Goal: Task Accomplishment & Management: Manage account settings

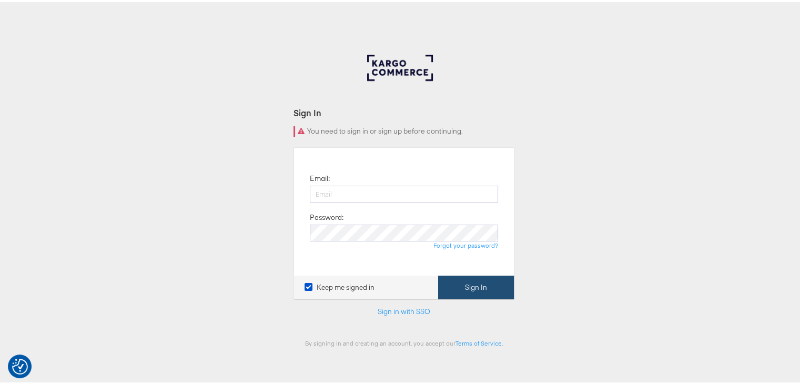
type input "priya.shinde@kargo.com"
click at [463, 288] on button "Sign In" at bounding box center [476, 285] width 76 height 24
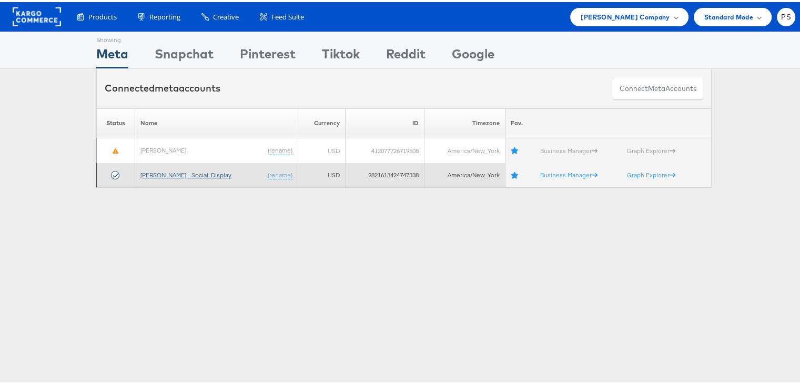
click at [179, 174] on link "[PERSON_NAME] - Social_Display" at bounding box center [185, 173] width 91 height 8
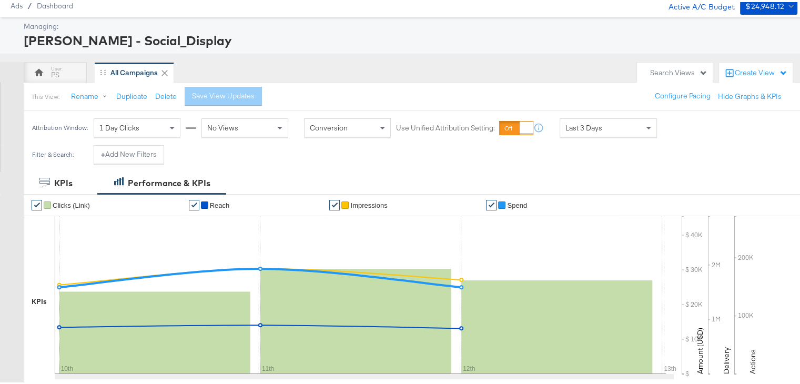
scroll to position [36, 0]
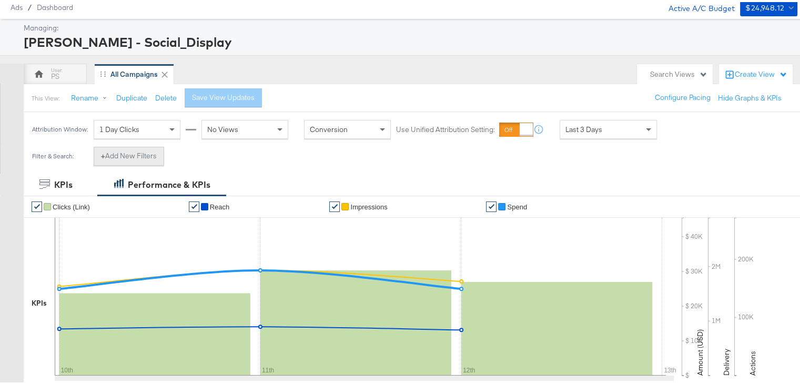
click at [138, 158] on button "+ Add New Filters" at bounding box center [129, 154] width 70 height 19
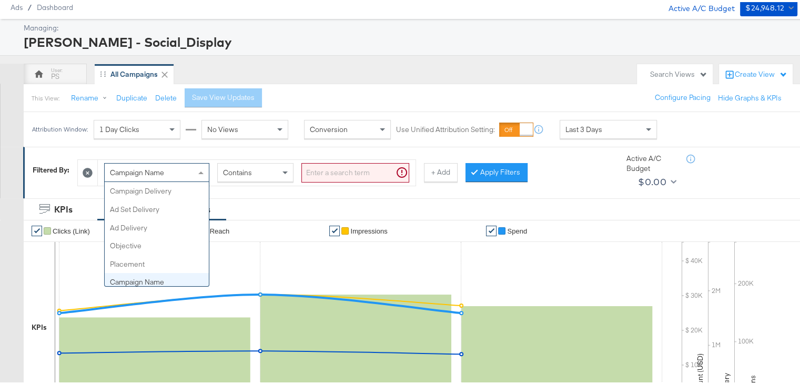
click at [144, 171] on span "Campaign Name" at bounding box center [137, 170] width 54 height 9
click at [141, 171] on span "Campaign ID" at bounding box center [131, 170] width 42 height 9
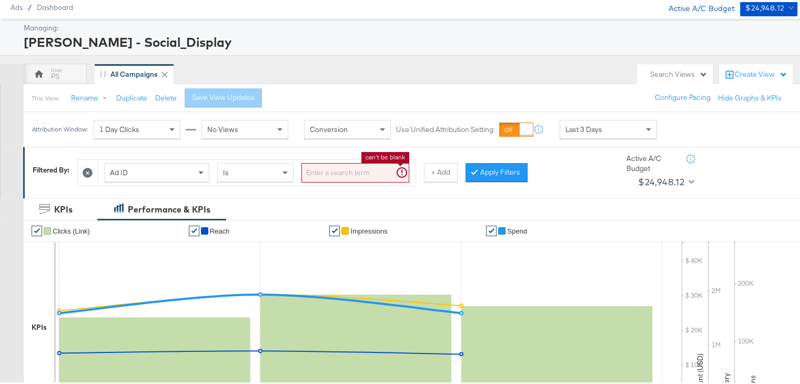
click at [341, 176] on input "search" at bounding box center [355, 170] width 108 height 19
paste input "120231402304190171"
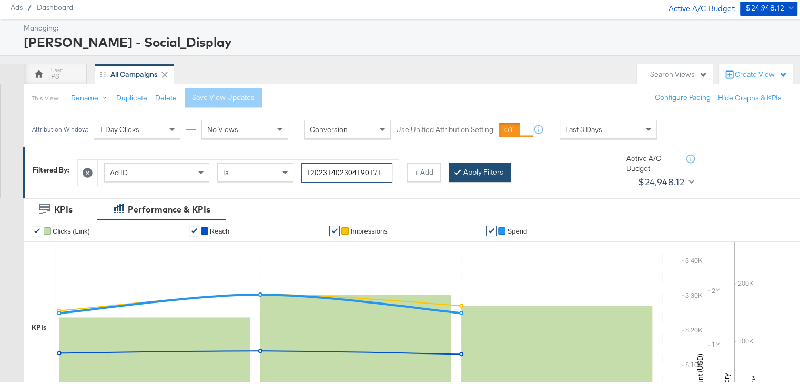
type input "120231402304190171"
click at [482, 167] on button "Apply Filters" at bounding box center [480, 170] width 62 height 19
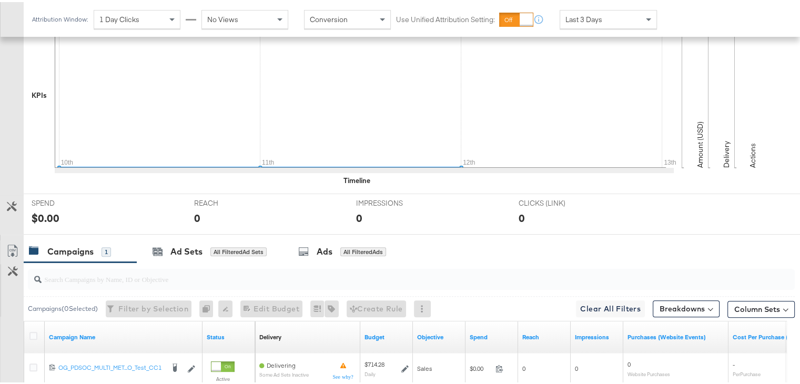
scroll to position [301, 0]
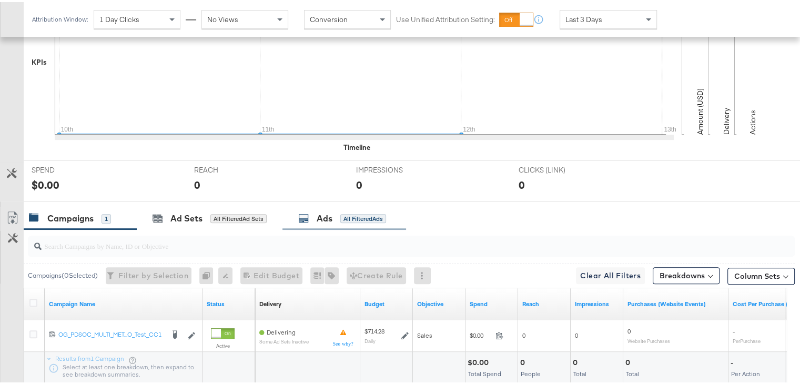
click at [320, 219] on div "Ads" at bounding box center [325, 216] width 16 height 12
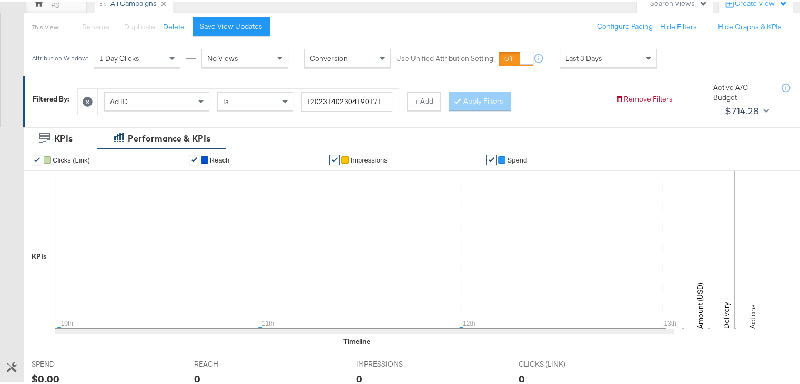
scroll to position [103, 0]
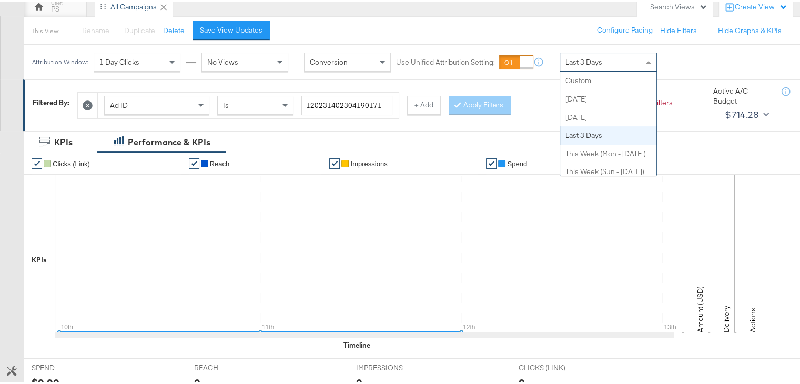
click at [598, 60] on span "Last 3 Days" at bounding box center [583, 59] width 37 height 9
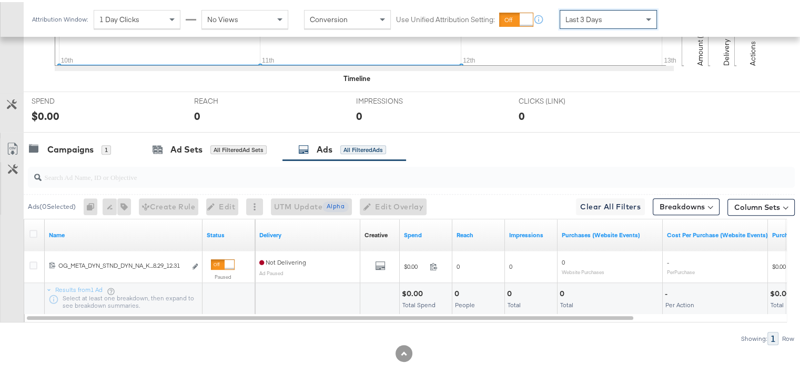
scroll to position [370, 0]
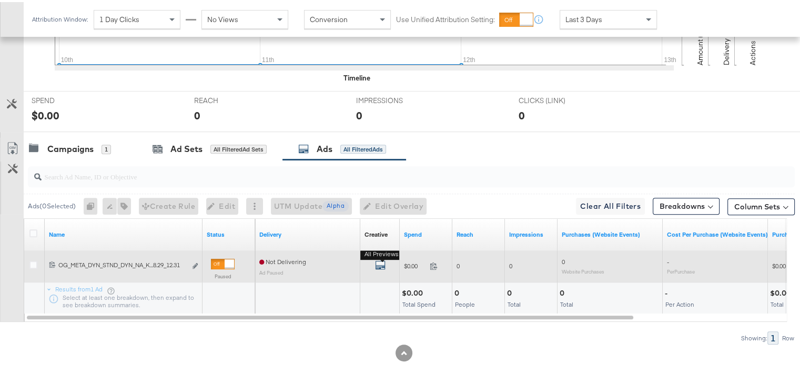
click at [376, 258] on icon "default" at bounding box center [380, 263] width 11 height 11
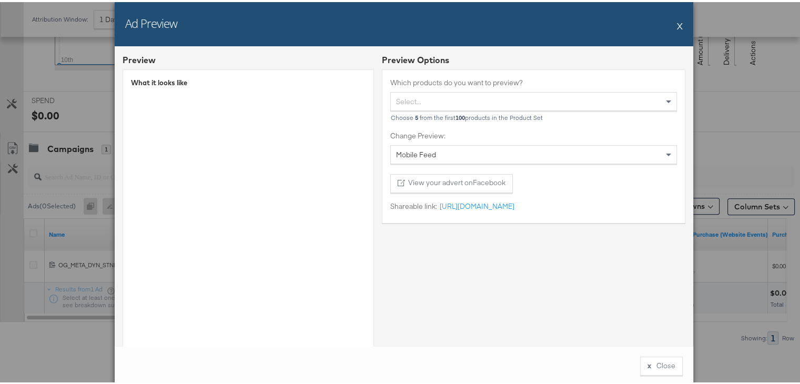
click at [676, 24] on div "Ad Preview X" at bounding box center [404, 22] width 578 height 44
click at [677, 24] on button "X" at bounding box center [680, 23] width 6 height 21
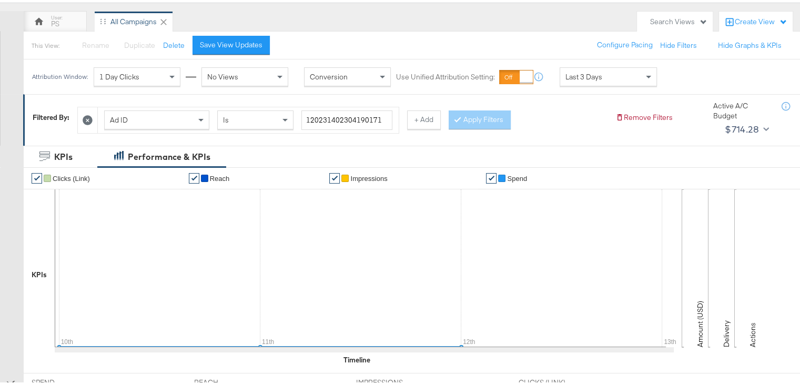
scroll to position [27, 0]
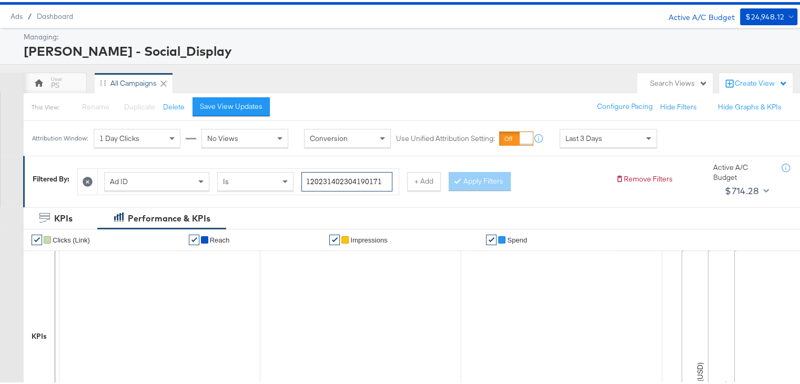
click at [344, 186] on input "120231402304190171" at bounding box center [346, 179] width 91 height 19
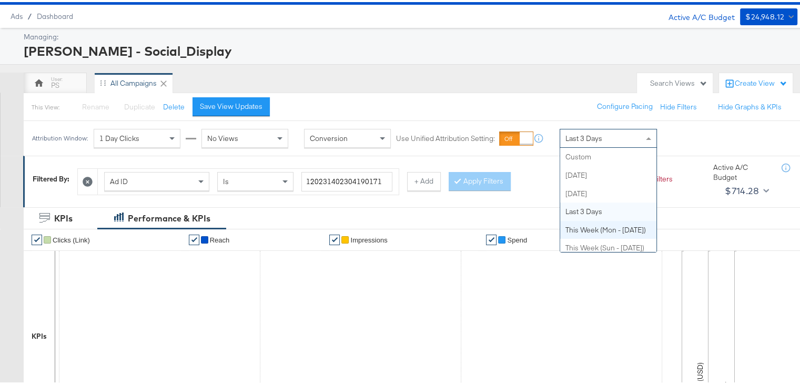
click at [587, 134] on span "Last 3 Days" at bounding box center [583, 135] width 37 height 9
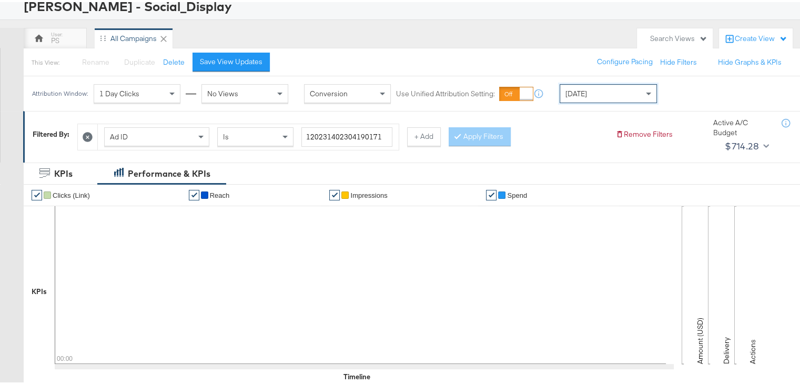
scroll to position [71, 0]
click at [330, 141] on input "120231402304190171" at bounding box center [346, 135] width 91 height 19
paste input "461622"
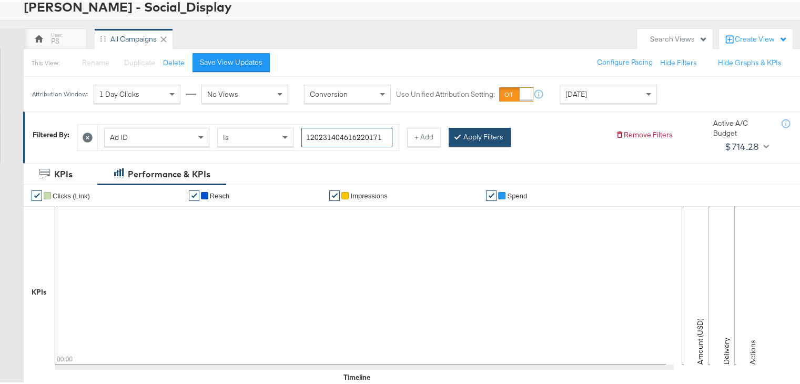
type input "120231404616220171"
click at [482, 133] on button "Apply Filters" at bounding box center [480, 135] width 62 height 19
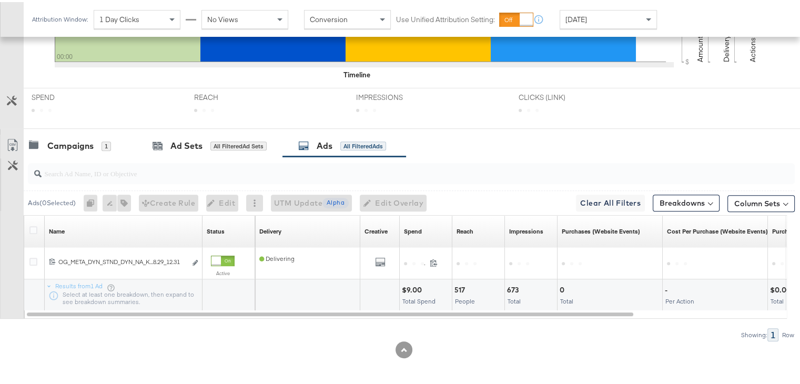
scroll to position [374, 0]
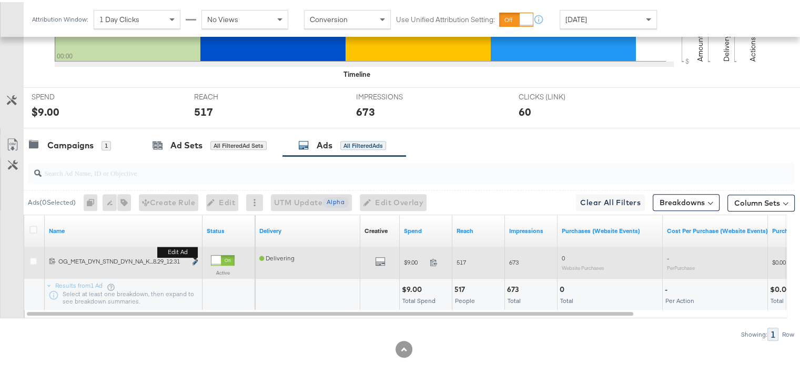
click at [195, 259] on icon "link" at bounding box center [194, 260] width 5 height 6
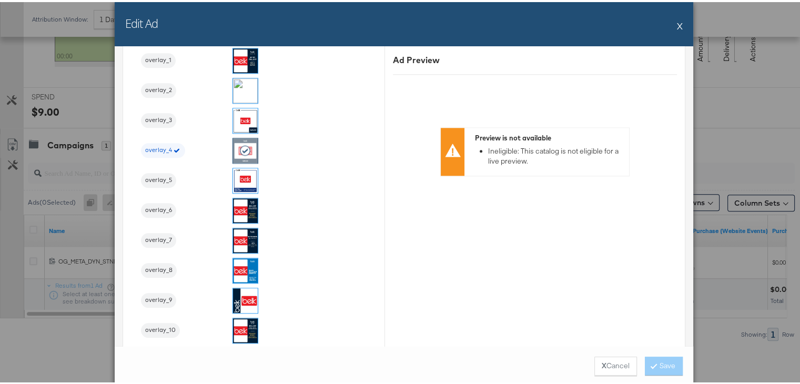
scroll to position [1207, 0]
click at [679, 25] on div "Edit Ad X" at bounding box center [404, 22] width 578 height 44
click at [677, 24] on button "X" at bounding box center [680, 23] width 6 height 21
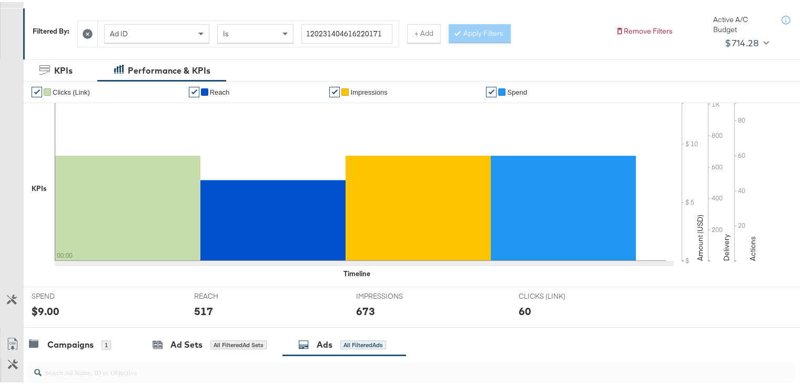
scroll to position [12, 0]
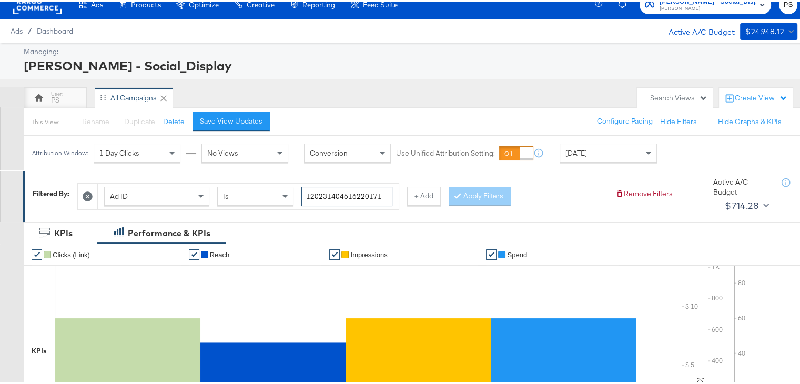
click at [328, 190] on input "120231404616220171" at bounding box center [346, 194] width 91 height 19
paste input "0"
type input "120231404616200171"
click at [482, 193] on button "Apply Filters" at bounding box center [480, 194] width 62 height 19
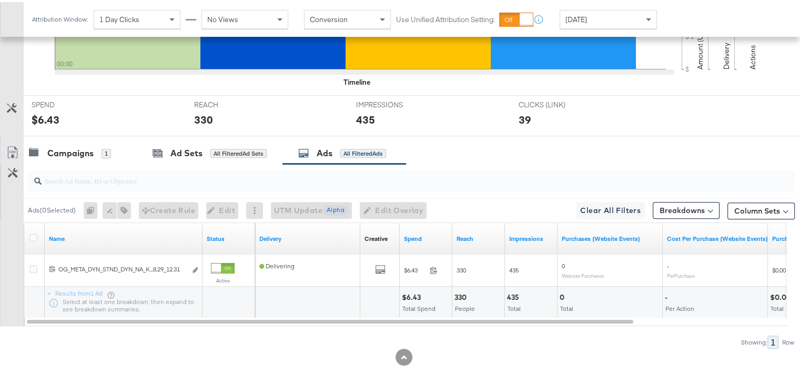
scroll to position [374, 0]
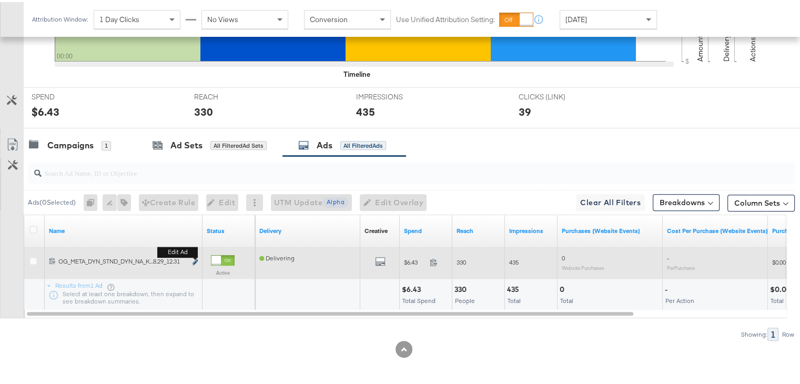
click at [196, 257] on icon "link" at bounding box center [194, 260] width 5 height 6
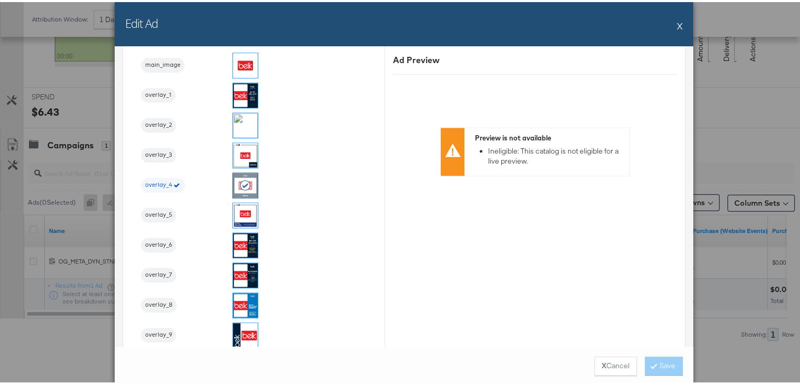
scroll to position [1174, 0]
click at [672, 24] on div "Edit Ad X" at bounding box center [404, 22] width 578 height 44
click at [677, 25] on button "X" at bounding box center [680, 23] width 6 height 21
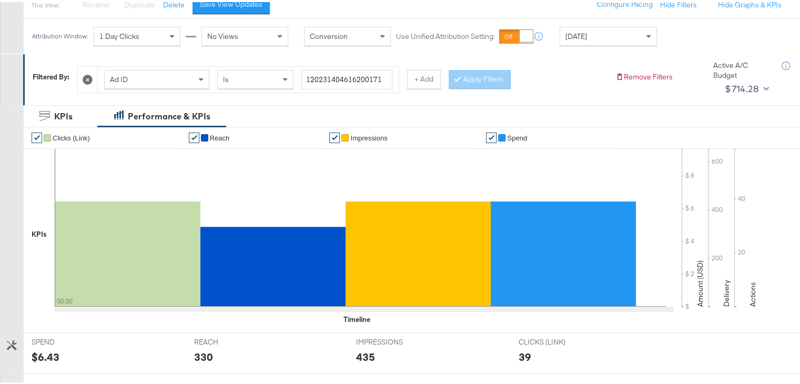
scroll to position [0, 0]
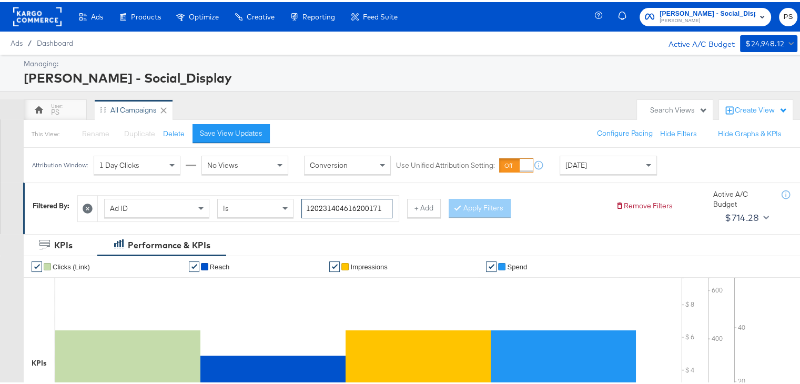
click at [311, 208] on input "120231404616200171" at bounding box center [346, 206] width 91 height 19
paste input "60453057"
type input "120231604530570171"
click at [474, 203] on button "Apply Filters" at bounding box center [480, 206] width 62 height 19
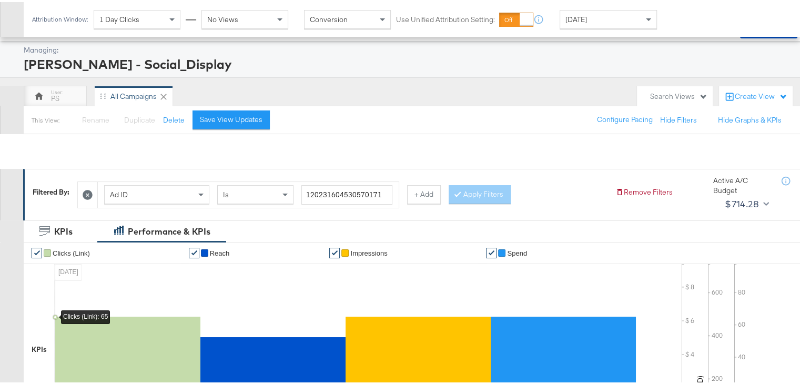
scroll to position [374, 0]
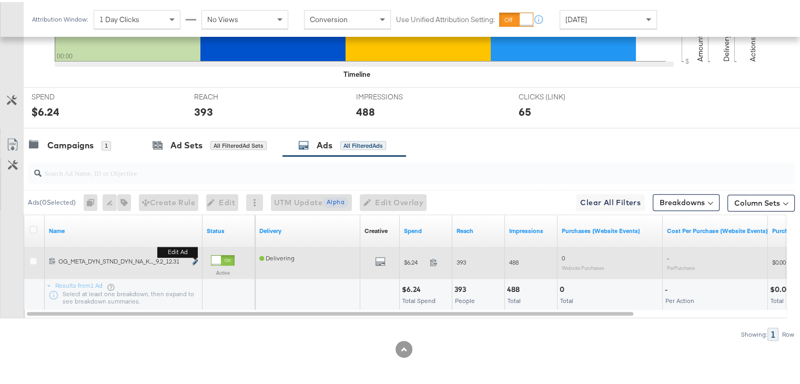
click at [194, 259] on icon "link" at bounding box center [194, 260] width 5 height 6
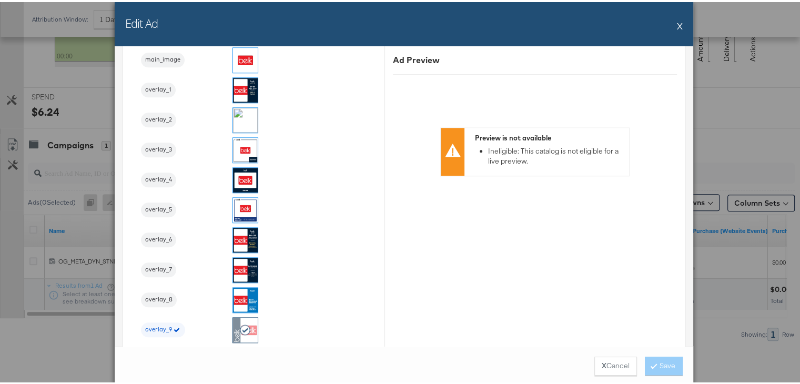
scroll to position [1203, 0]
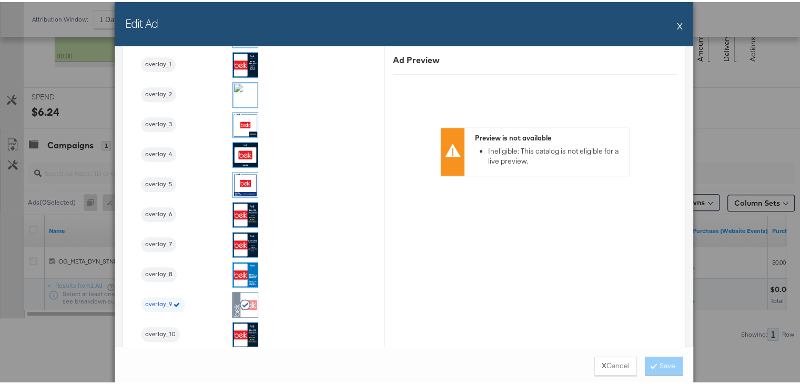
click at [677, 22] on button "X" at bounding box center [680, 23] width 6 height 21
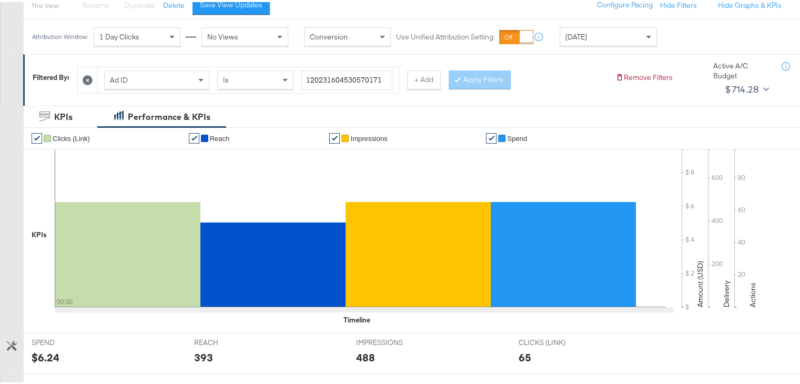
scroll to position [0, 0]
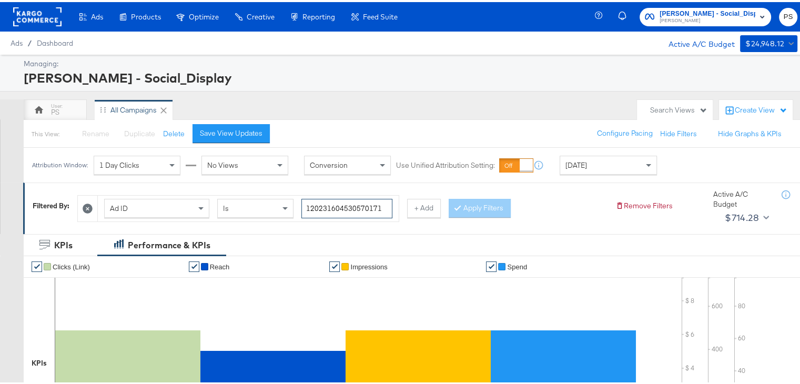
click at [333, 207] on input "120231604530570171" at bounding box center [346, 206] width 91 height 19
paste input "4"
type input "120231604530540171"
click at [465, 205] on button "Apply Filters" at bounding box center [480, 206] width 62 height 19
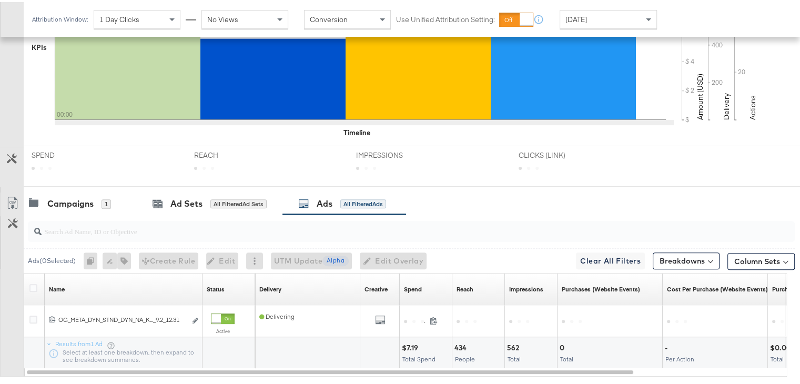
scroll to position [374, 0]
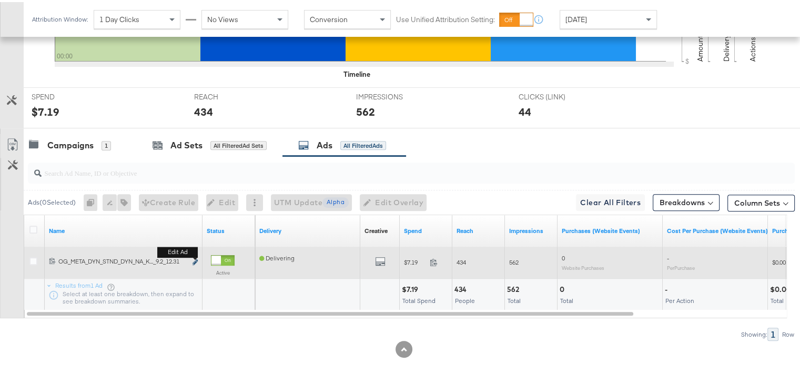
click at [193, 258] on icon "link" at bounding box center [194, 260] width 5 height 6
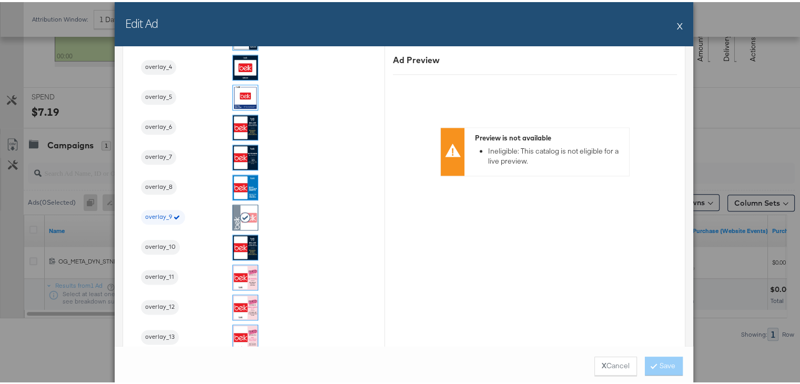
scroll to position [1329, 0]
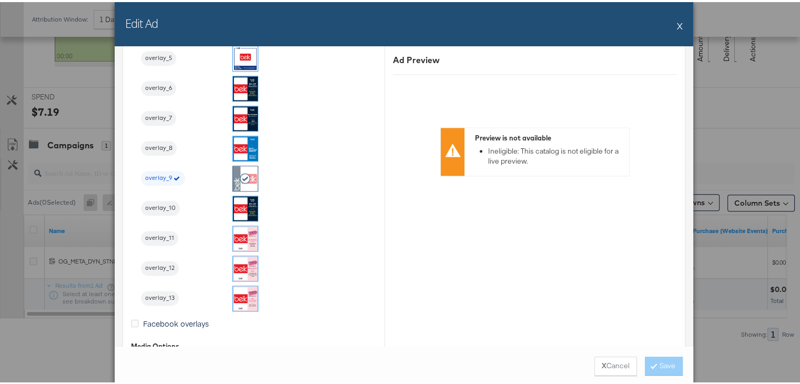
click at [677, 23] on button "X" at bounding box center [680, 23] width 6 height 21
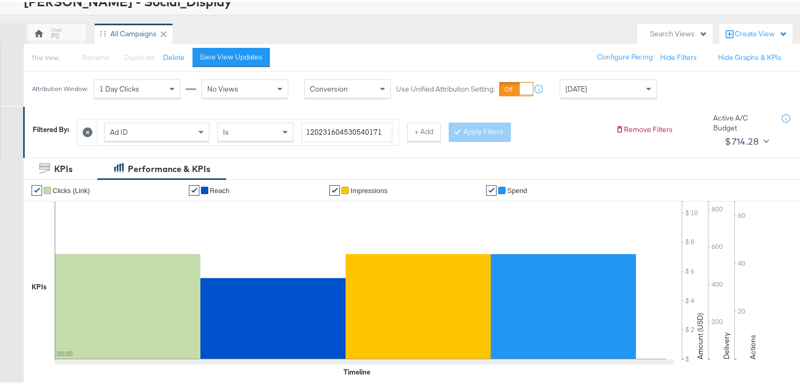
scroll to position [0, 0]
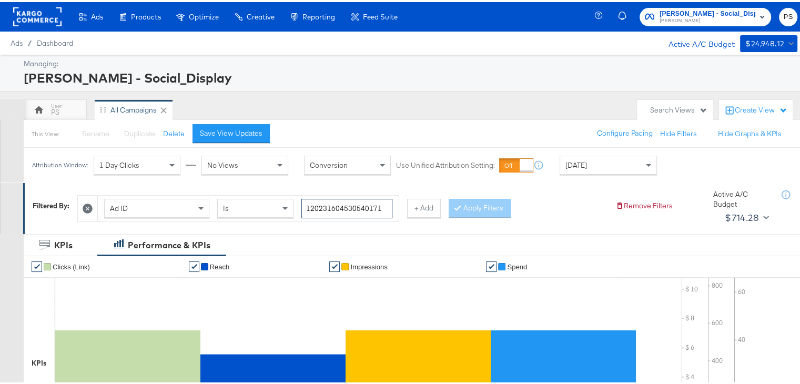
click at [330, 199] on input "120231604530540171" at bounding box center [346, 206] width 91 height 19
paste input "43463476"
type input "120231434634760171"
click at [474, 205] on button "Apply Filters" at bounding box center [480, 206] width 62 height 19
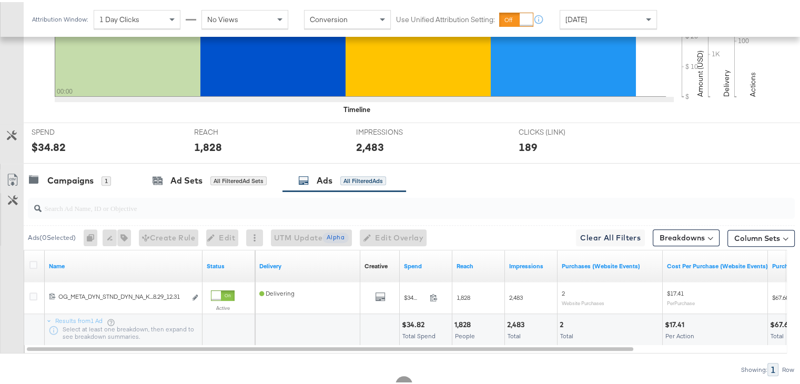
scroll to position [343, 0]
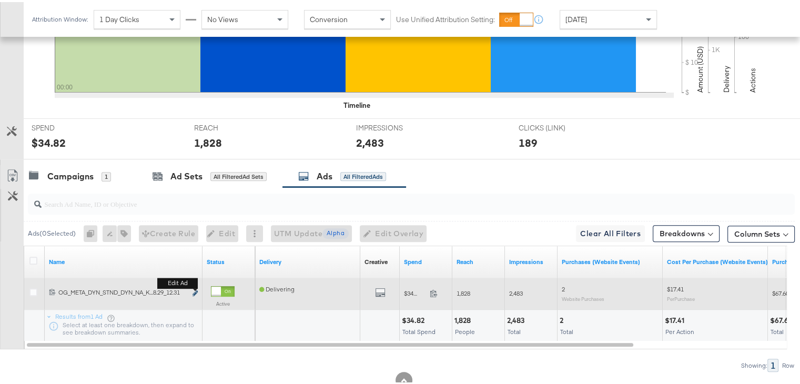
click at [193, 288] on icon "link" at bounding box center [194, 291] width 5 height 6
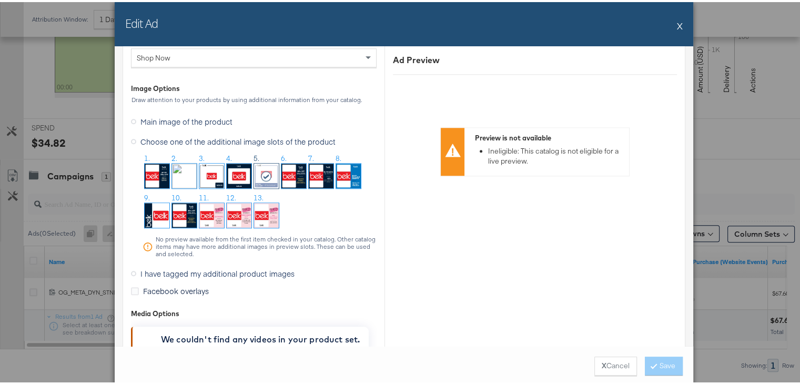
scroll to position [1055, 0]
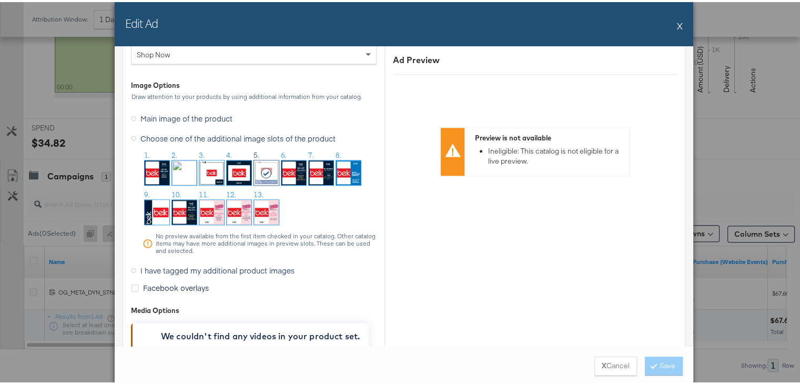
click at [677, 24] on button "X" at bounding box center [680, 23] width 6 height 21
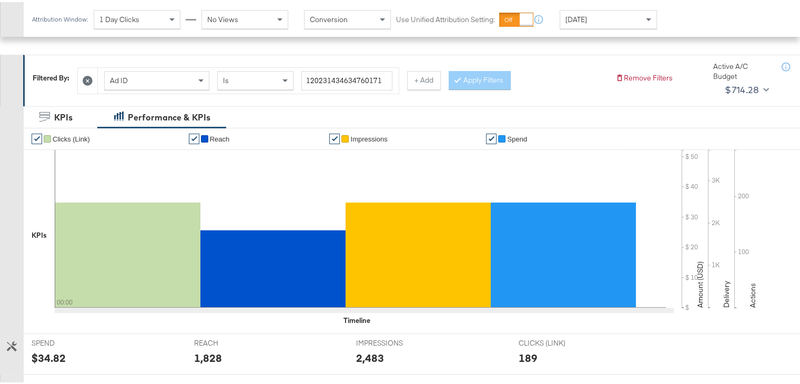
scroll to position [0, 0]
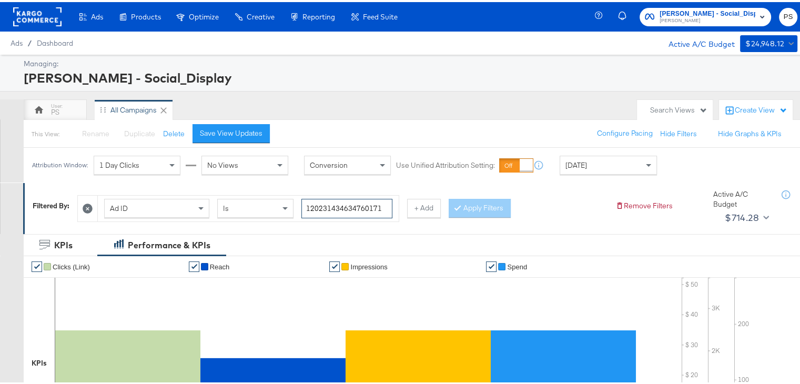
click at [322, 202] on input "120231434634760171" at bounding box center [346, 206] width 91 height 19
paste input "0466415"
type input "120231404664150171"
click at [470, 209] on button "Apply Filters" at bounding box center [480, 206] width 62 height 19
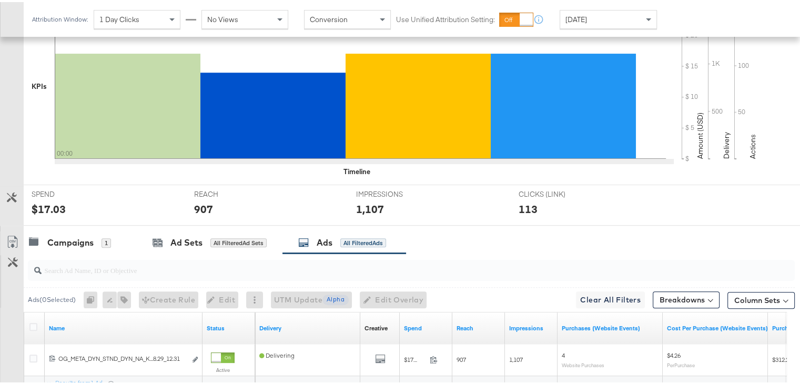
scroll to position [374, 0]
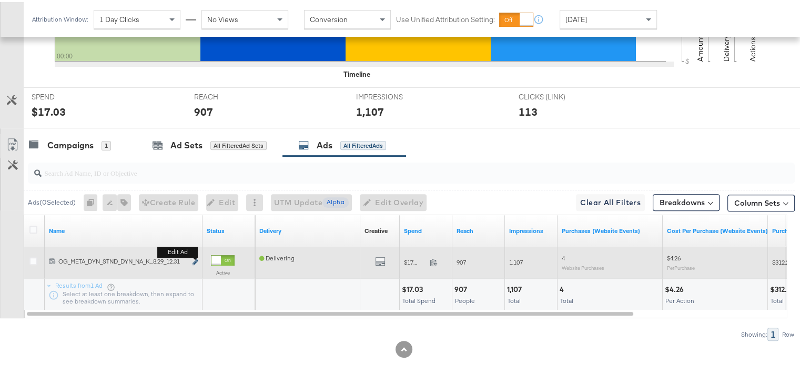
click at [195, 259] on icon "link" at bounding box center [194, 260] width 5 height 6
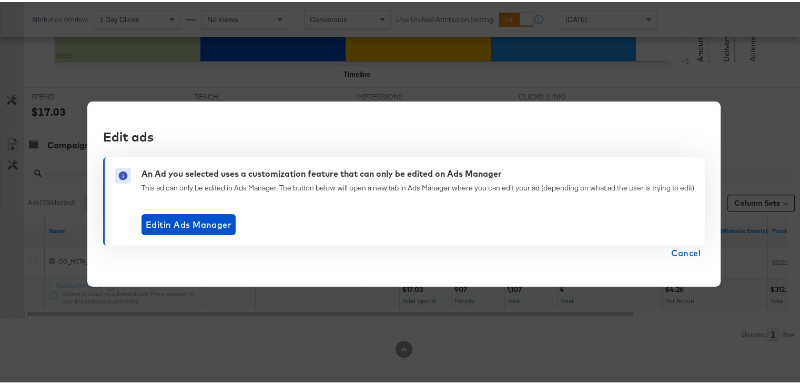
click at [677, 250] on span "Cancel" at bounding box center [685, 250] width 29 height 15
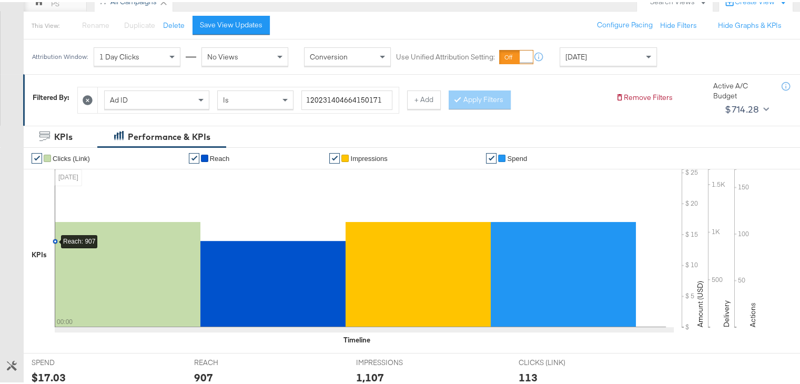
scroll to position [104, 0]
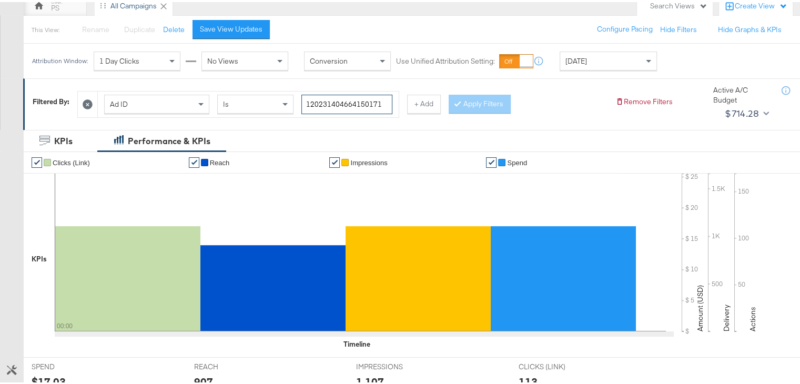
click at [341, 101] on input "120231404664150171" at bounding box center [346, 102] width 91 height 19
paste input "8"
type input "120231404664180171"
click at [467, 100] on button "Apply Filters" at bounding box center [480, 102] width 62 height 19
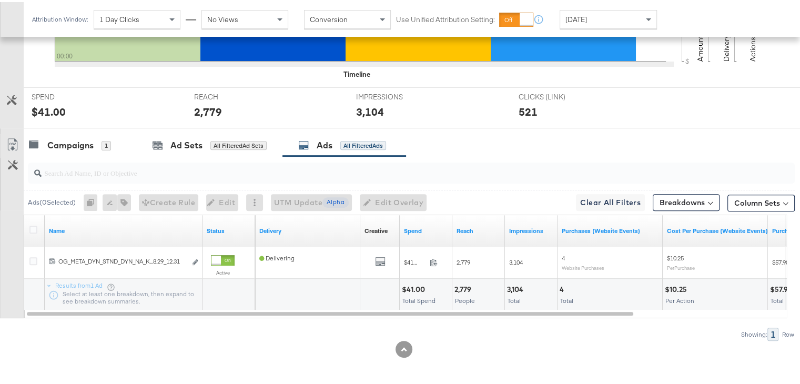
scroll to position [373, 0]
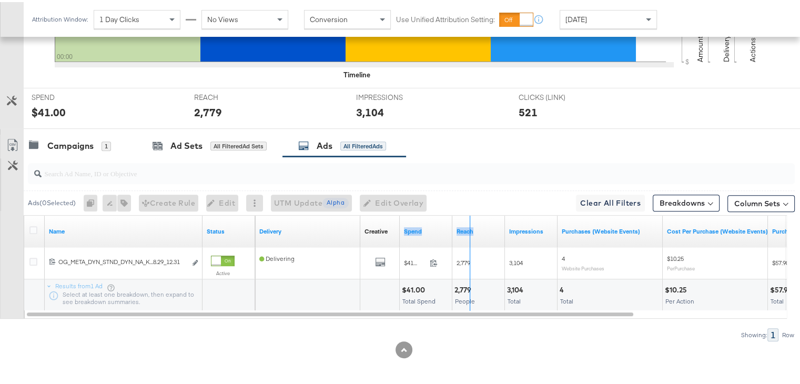
drag, startPoint x: 451, startPoint y: 235, endPoint x: 472, endPoint y: 233, distance: 21.6
click at [472, 233] on div "Delivery Creative Sorting Unavailable Spend Reach Impressions Purchases (Websit…" at bounding box center [616, 229] width 723 height 32
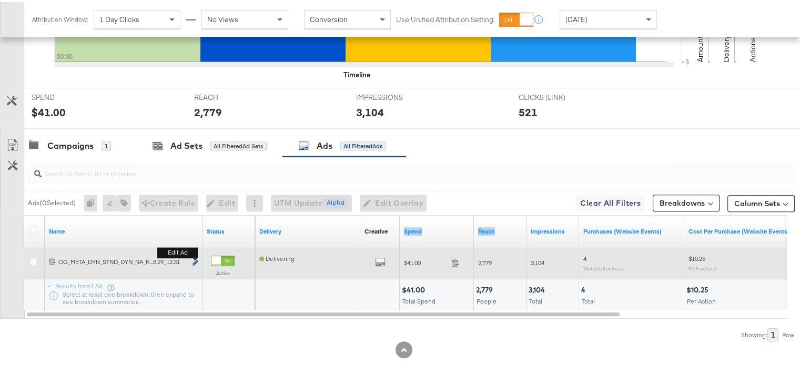
click at [196, 259] on icon "link" at bounding box center [194, 261] width 5 height 6
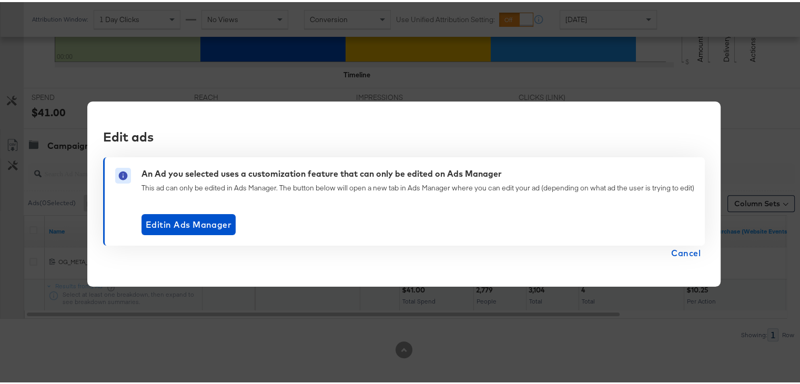
click at [688, 244] on span "Cancel" at bounding box center [685, 250] width 29 height 15
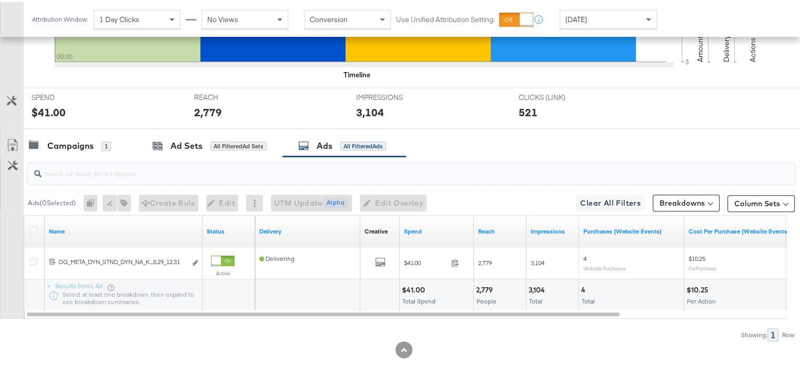
click at [153, 167] on input "search" at bounding box center [384, 167] width 684 height 21
paste input "120231404706110171"
type input "120231404706110171"
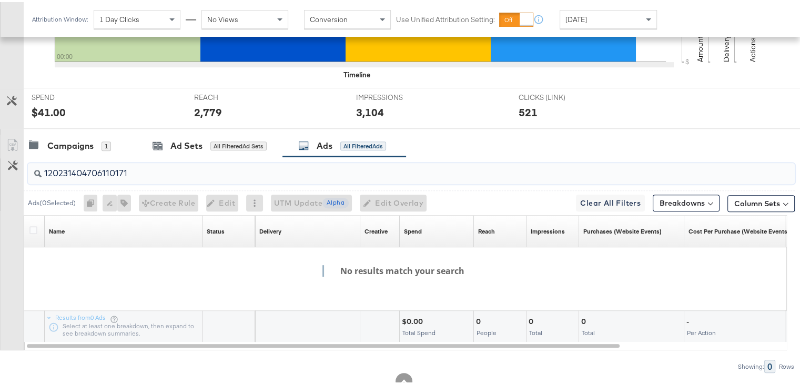
click at [153, 167] on input "120231404706110171" at bounding box center [384, 167] width 684 height 21
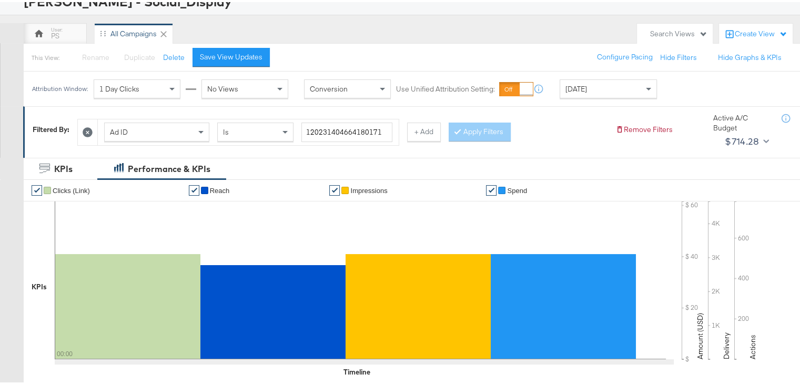
scroll to position [26, 0]
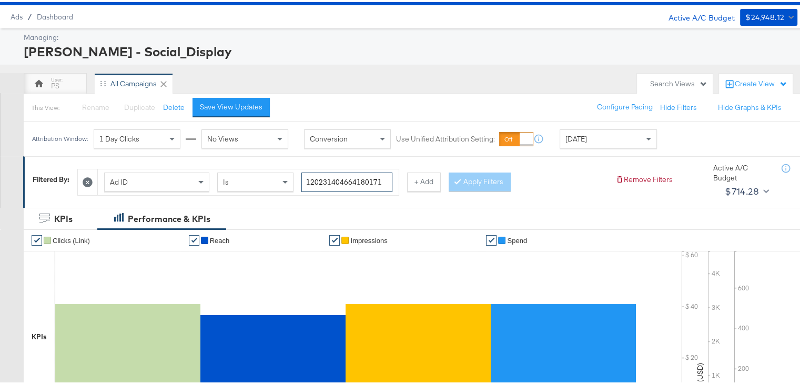
click at [351, 177] on input "120231404664180171" at bounding box center [346, 179] width 91 height 19
paste input "70611"
click at [464, 174] on button "Apply Filters" at bounding box center [480, 179] width 62 height 19
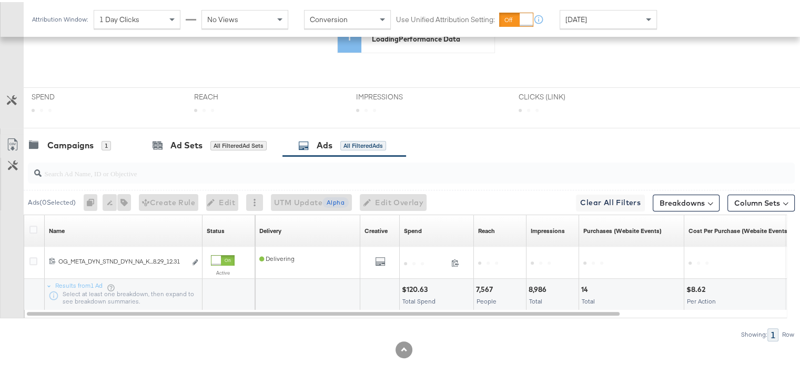
scroll to position [374, 0]
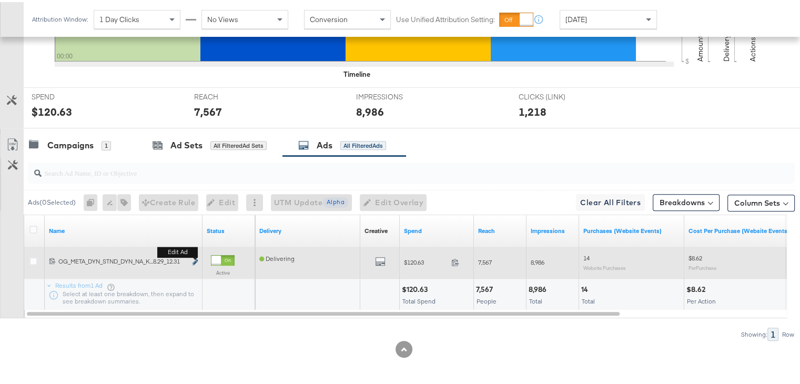
click at [193, 259] on icon "link" at bounding box center [194, 260] width 5 height 6
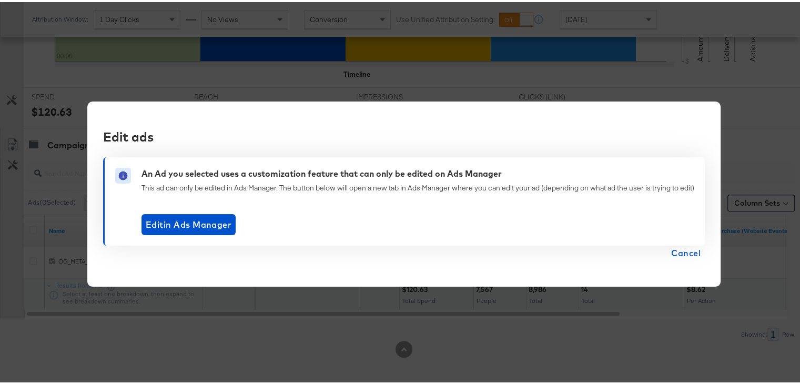
click at [681, 248] on span "Cancel" at bounding box center [685, 250] width 29 height 15
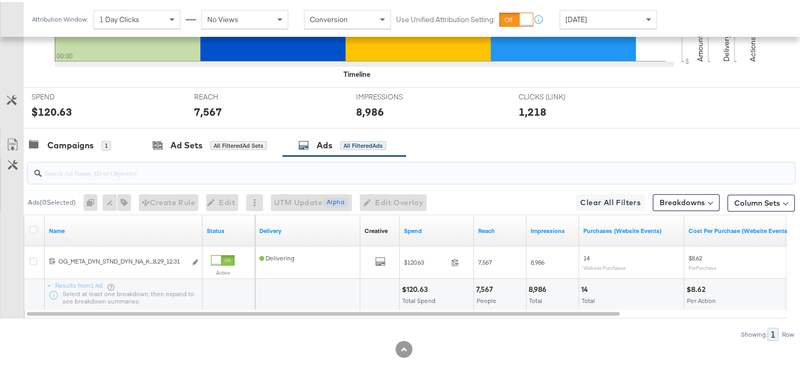
click at [120, 173] on input "search" at bounding box center [384, 166] width 684 height 21
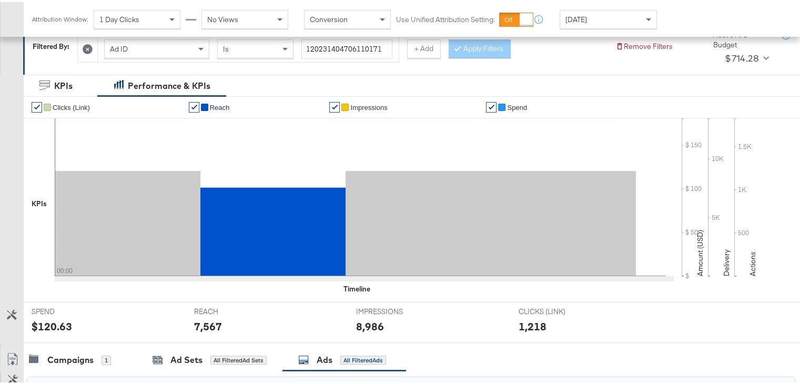
scroll to position [144, 0]
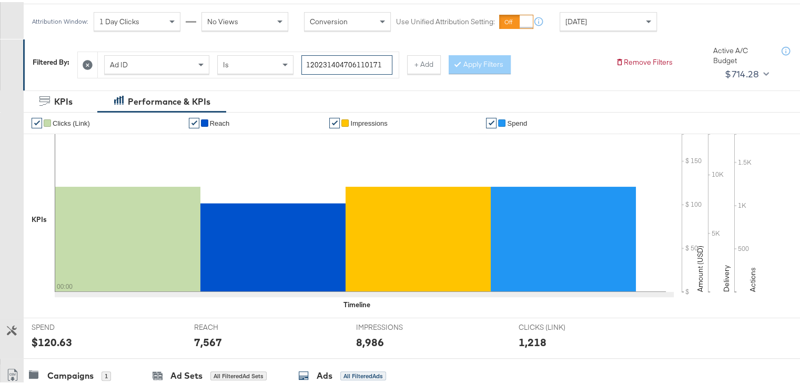
click at [356, 55] on input "120231404706110171" at bounding box center [346, 62] width 91 height 19
paste input "09"
click at [488, 59] on button "Apply Filters" at bounding box center [480, 62] width 62 height 19
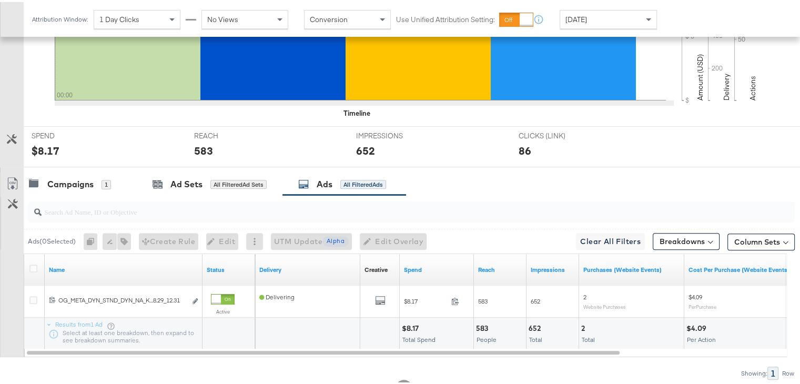
scroll to position [374, 0]
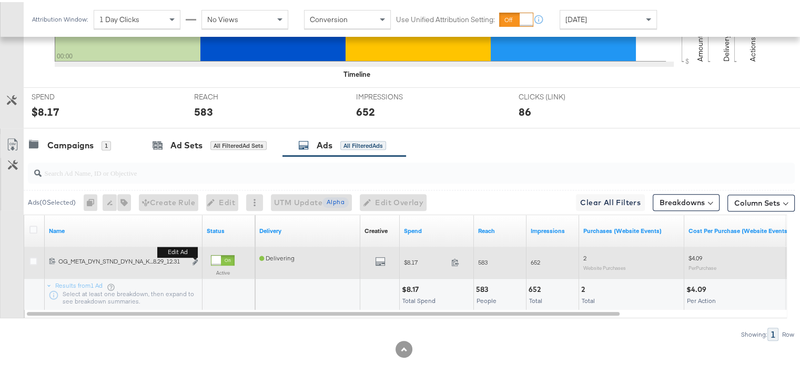
click at [191, 257] on div "Edit ad" at bounding box center [192, 260] width 12 height 11
click at [193, 259] on icon "link" at bounding box center [194, 260] width 5 height 6
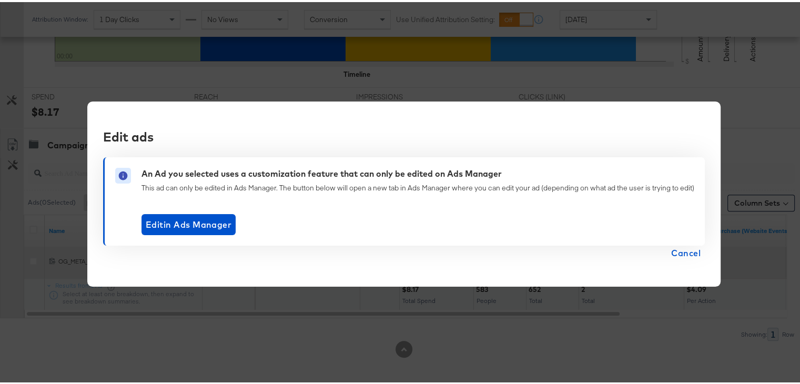
click at [195, 260] on div "Edit ads An Ad you selected uses a customization feature that can only be edite…" at bounding box center [403, 191] width 633 height 185
click at [678, 249] on span "Cancel" at bounding box center [685, 250] width 29 height 15
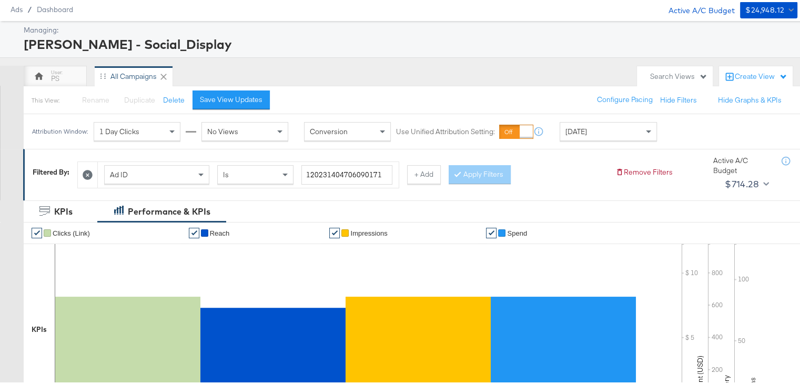
scroll to position [30, 0]
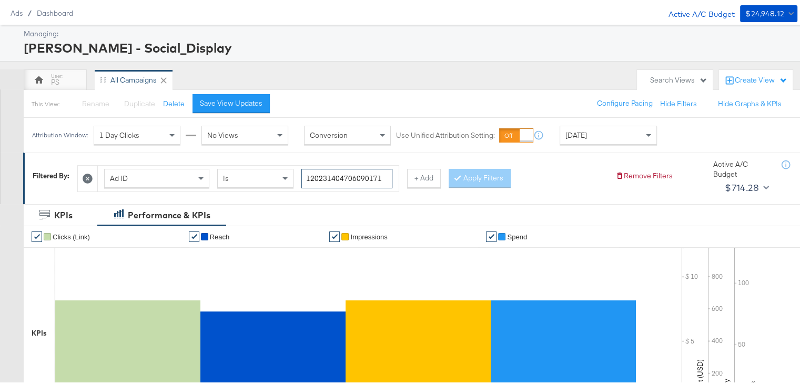
click at [326, 179] on input "120231404706090171" at bounding box center [346, 176] width 91 height 19
paste input "294314675"
click at [482, 173] on button "Apply Filters" at bounding box center [480, 176] width 62 height 19
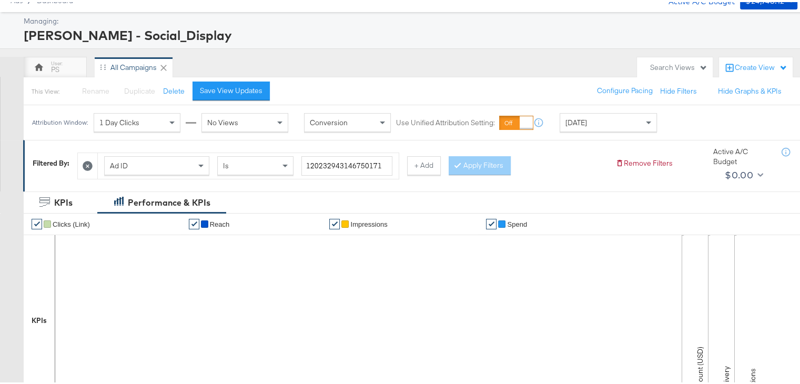
scroll to position [41, 0]
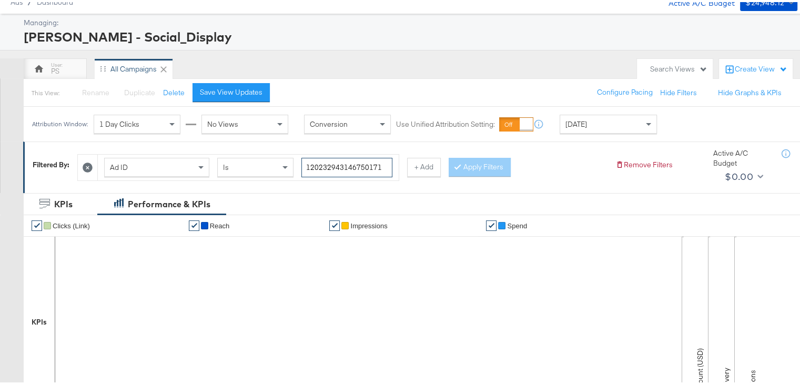
click at [333, 168] on input "120232943146750171" at bounding box center [346, 165] width 91 height 19
paste input "140230419"
type input "120231402304190171"
click at [477, 161] on button "Apply Filters" at bounding box center [480, 165] width 62 height 19
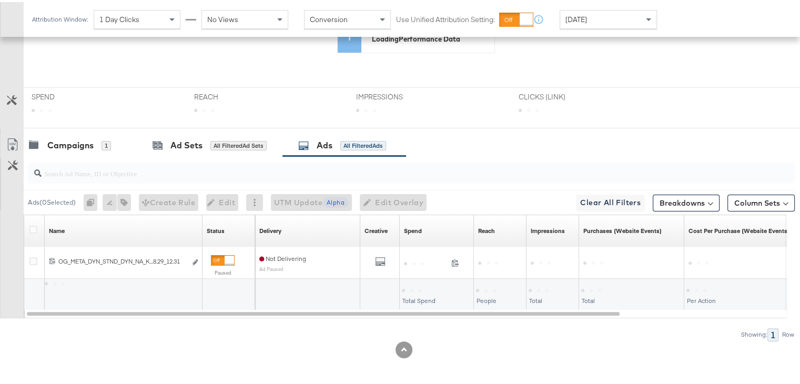
scroll to position [374, 0]
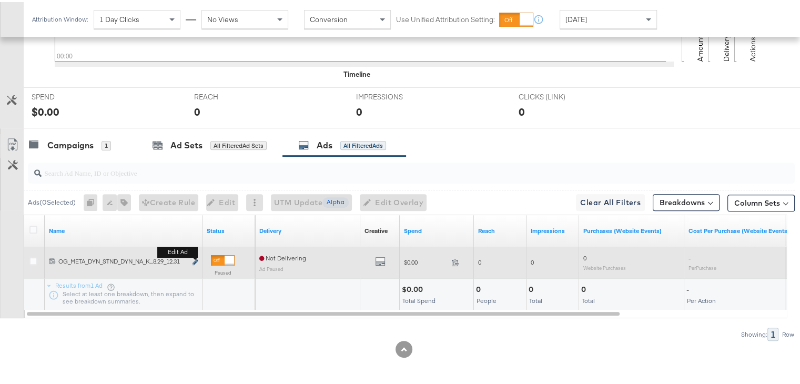
click at [193, 258] on icon "link" at bounding box center [194, 260] width 5 height 6
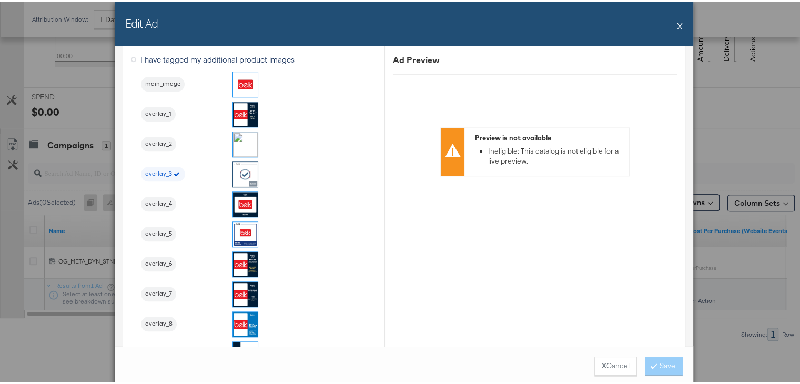
scroll to position [1155, 0]
click at [677, 24] on button "X" at bounding box center [680, 23] width 6 height 21
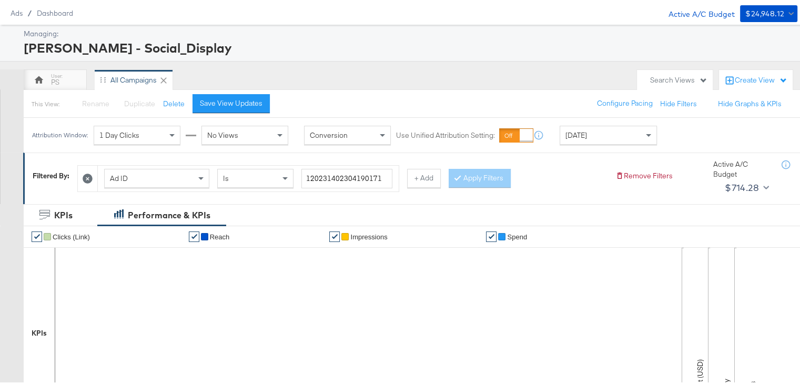
scroll to position [0, 0]
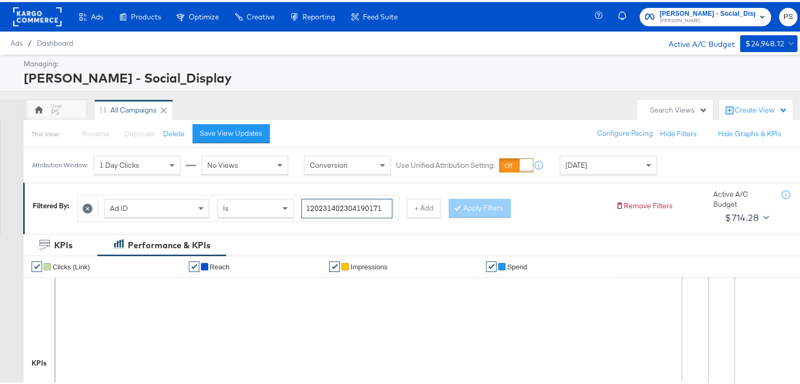
click at [359, 201] on input "120231402304190171" at bounding box center [346, 206] width 91 height 19
paste input "6"
type input "120231402304160171"
click at [473, 206] on button "Apply Filters" at bounding box center [480, 206] width 62 height 19
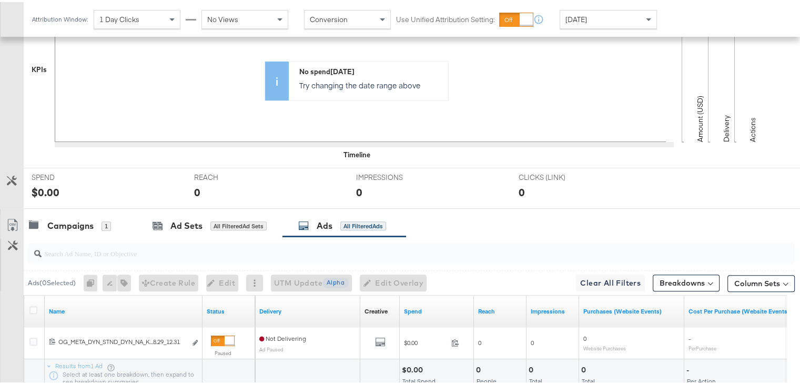
scroll to position [374, 0]
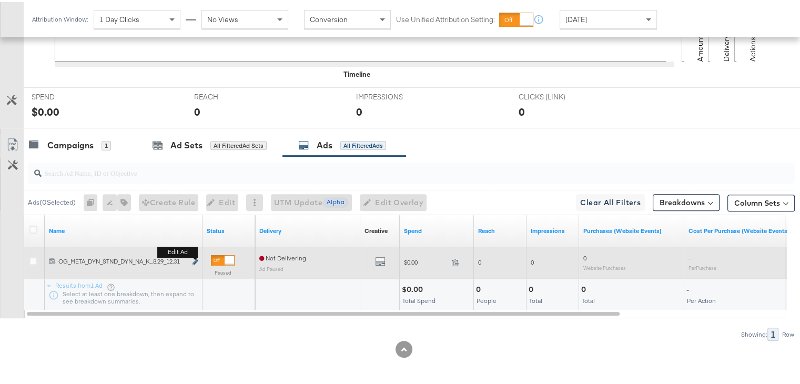
click at [197, 256] on b "Edit ad" at bounding box center [177, 249] width 40 height 11
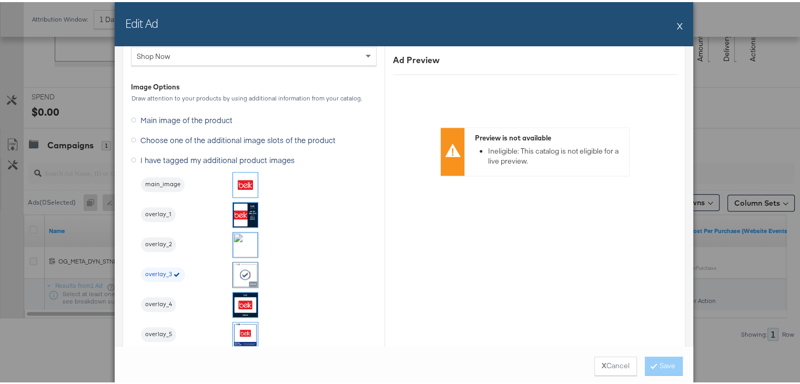
scroll to position [1094, 0]
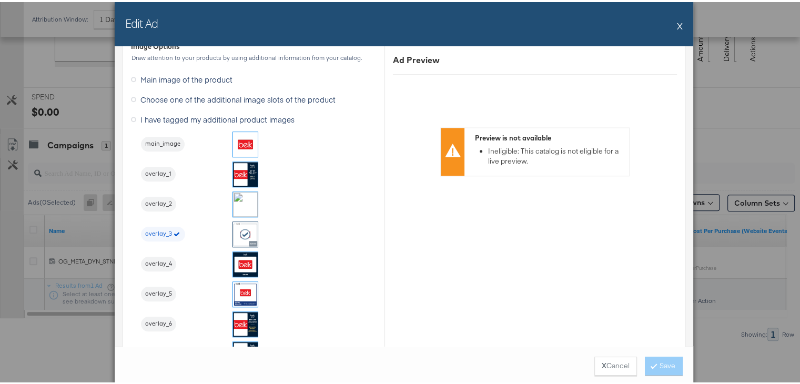
click at [677, 24] on button "X" at bounding box center [680, 23] width 6 height 21
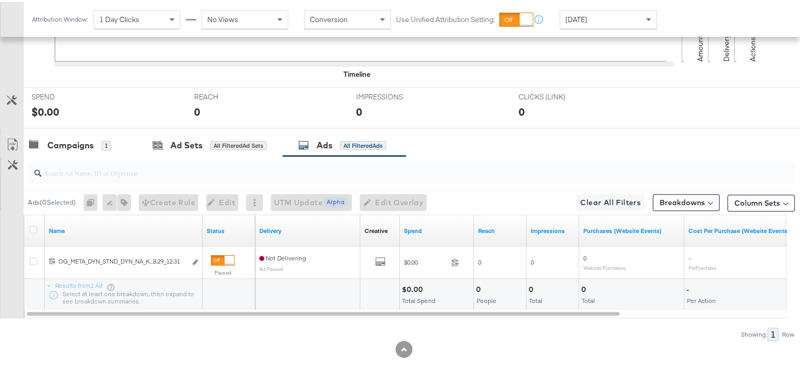
scroll to position [0, 0]
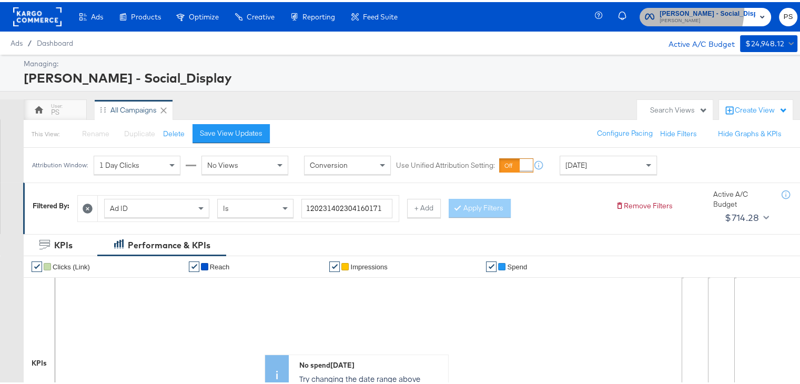
click at [699, 7] on span "Belk - Social_Display" at bounding box center [707, 11] width 96 height 11
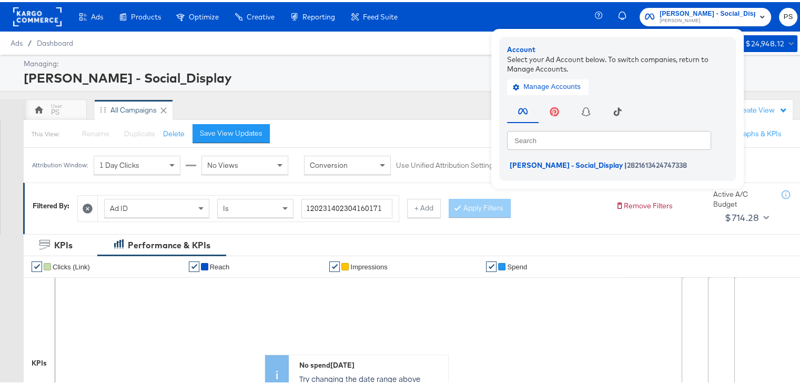
click at [38, 14] on rect at bounding box center [37, 14] width 48 height 19
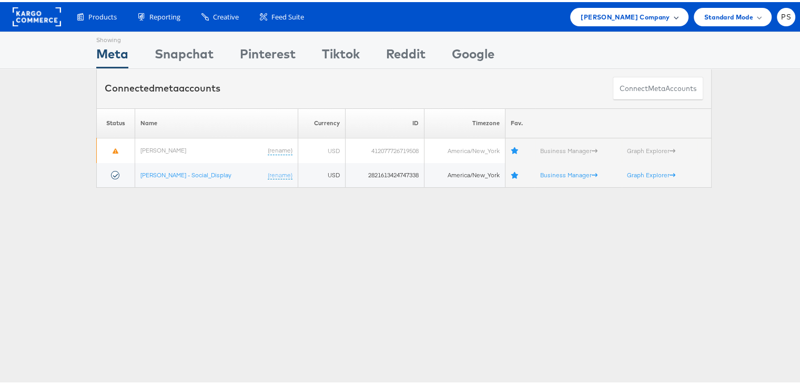
click at [658, 18] on span "Belk Company" at bounding box center [624, 14] width 89 height 11
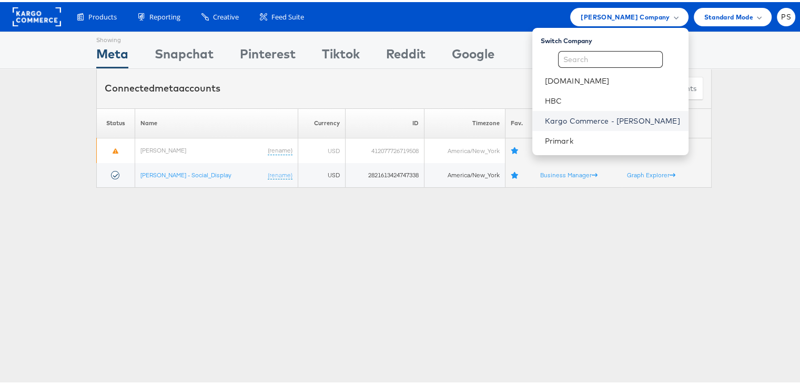
click at [605, 117] on link "Kargo Commerce - Priya Shinde" at bounding box center [612, 119] width 135 height 11
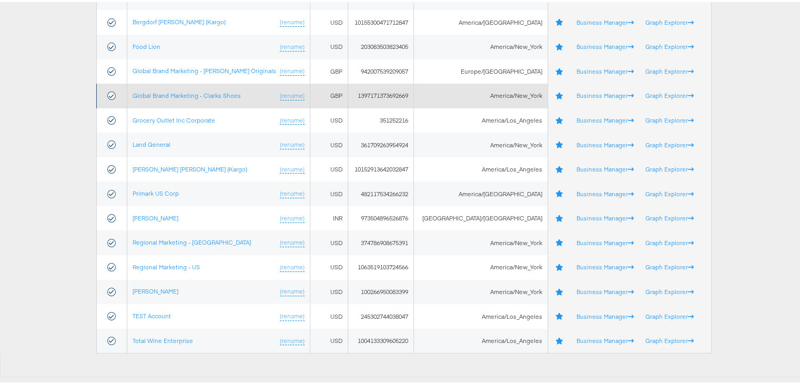
scroll to position [208, 0]
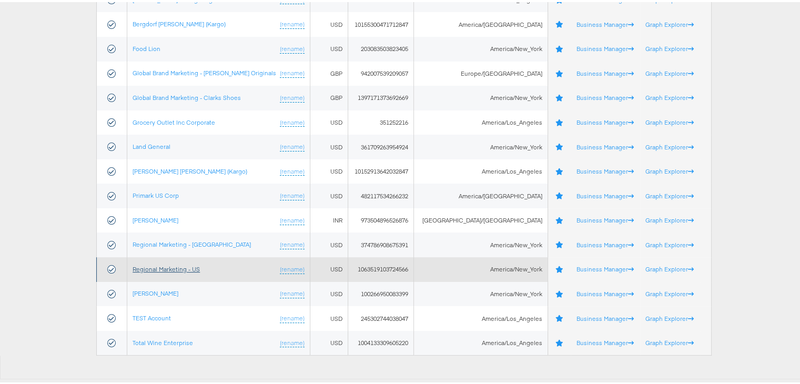
click at [161, 268] on link "Regional Marketing - US" at bounding box center [166, 267] width 67 height 8
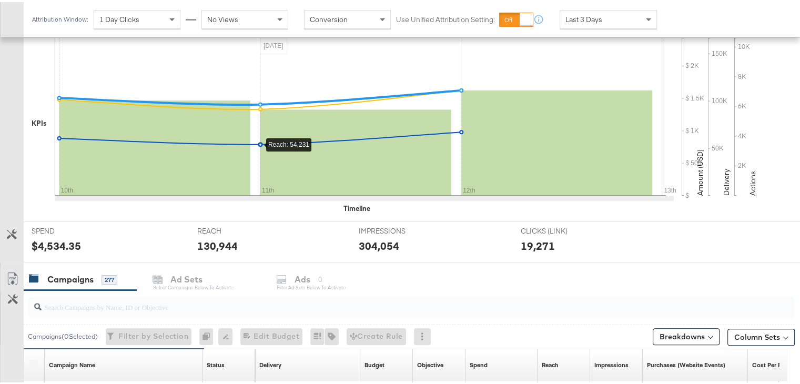
click at [307, 159] on rect at bounding box center [355, 151] width 191 height 86
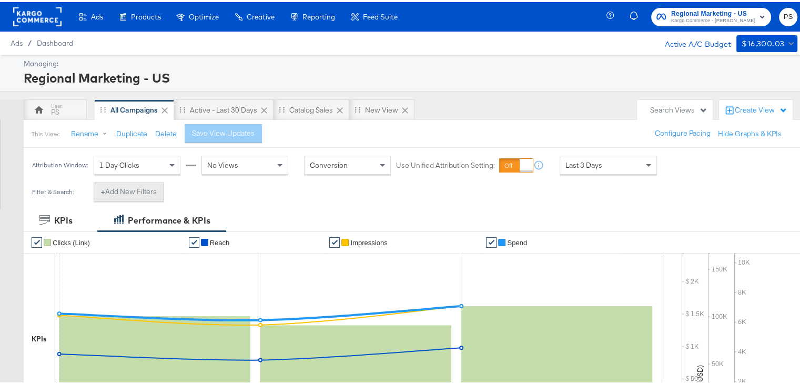
click at [150, 190] on button "+ Add New Filters" at bounding box center [129, 189] width 70 height 19
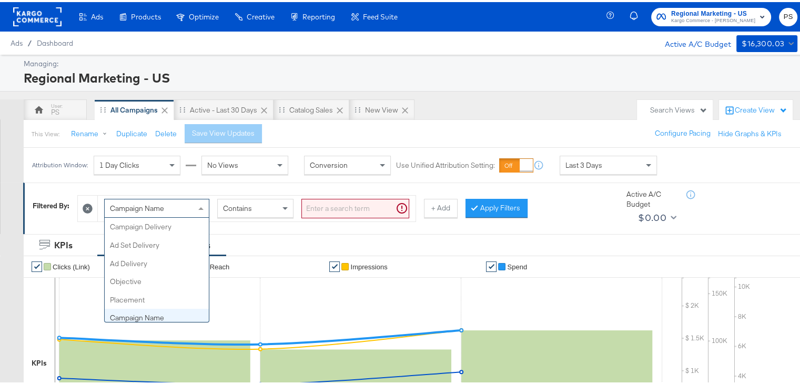
click at [181, 207] on div "Campaign Name" at bounding box center [157, 206] width 104 height 18
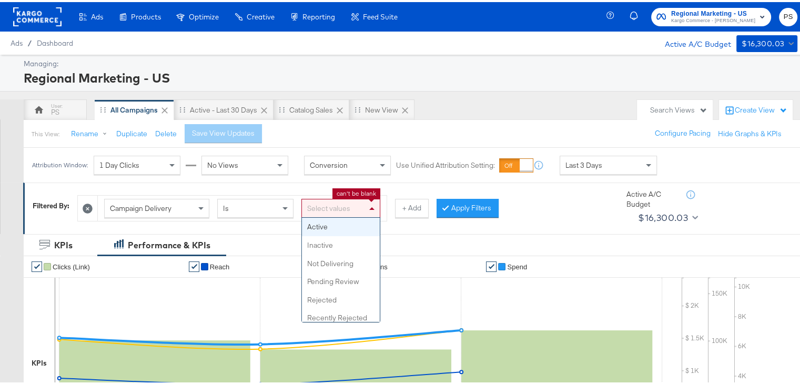
click at [360, 208] on div "Select values" at bounding box center [341, 206] width 78 height 18
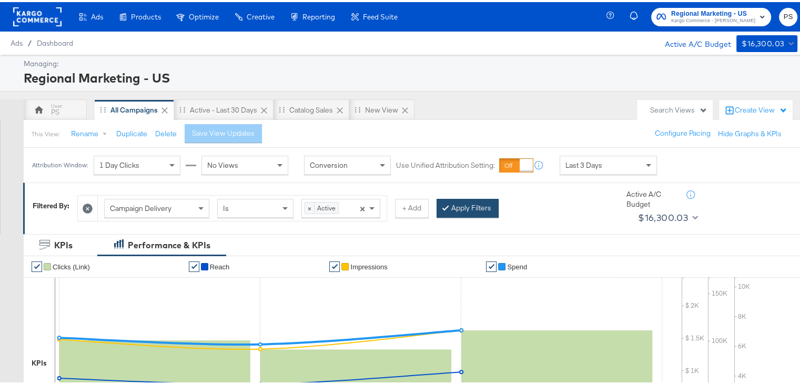
click at [465, 207] on button "Apply Filters" at bounding box center [467, 206] width 62 height 19
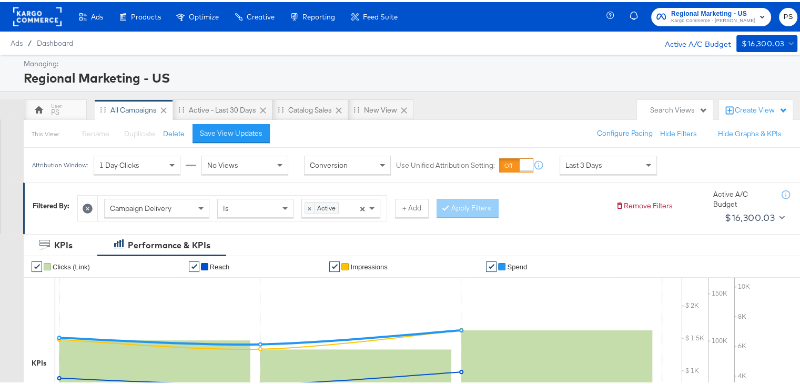
click at [738, 107] on div "Create View" at bounding box center [761, 108] width 53 height 11
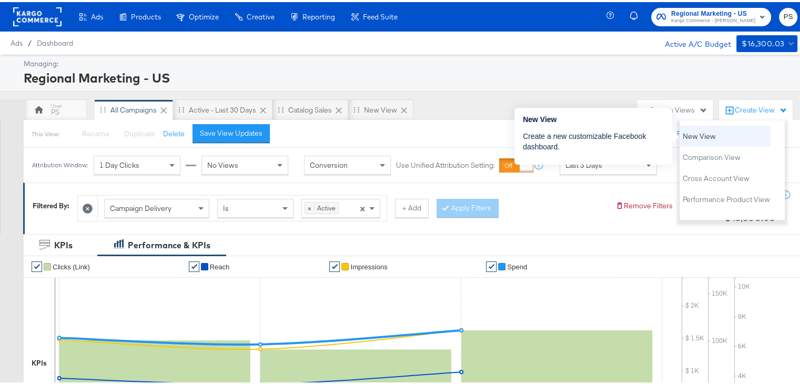
click at [702, 135] on span "New View" at bounding box center [698, 134] width 33 height 10
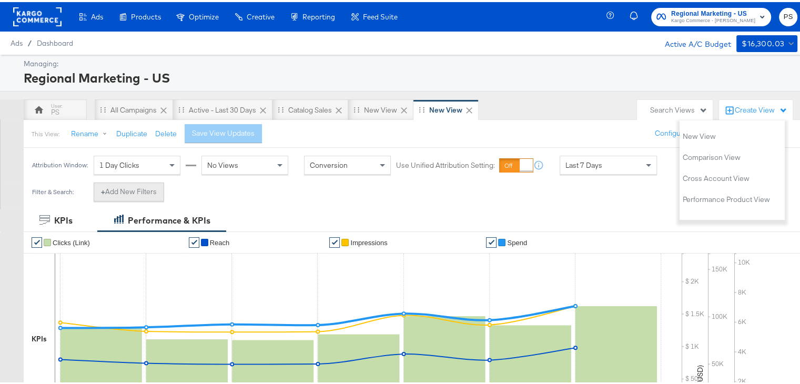
click at [124, 194] on button "+ Add New Filters" at bounding box center [129, 189] width 70 height 19
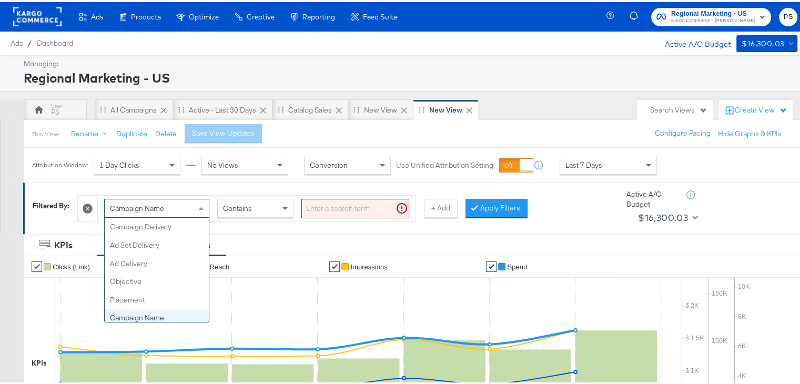
scroll to position [90, 0]
click at [146, 211] on div "Campaign Name" at bounding box center [157, 206] width 104 height 18
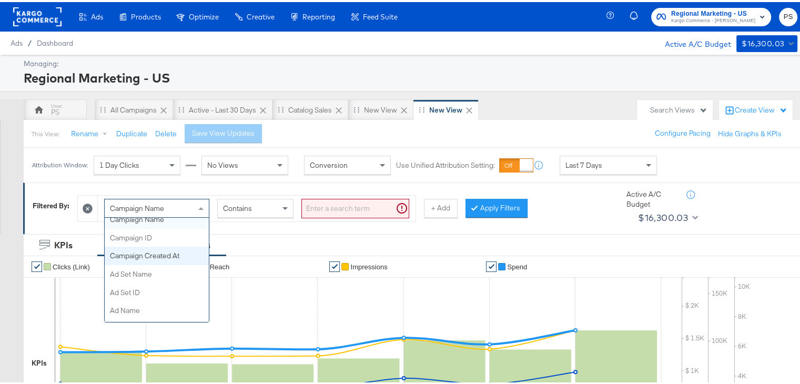
scroll to position [0, 0]
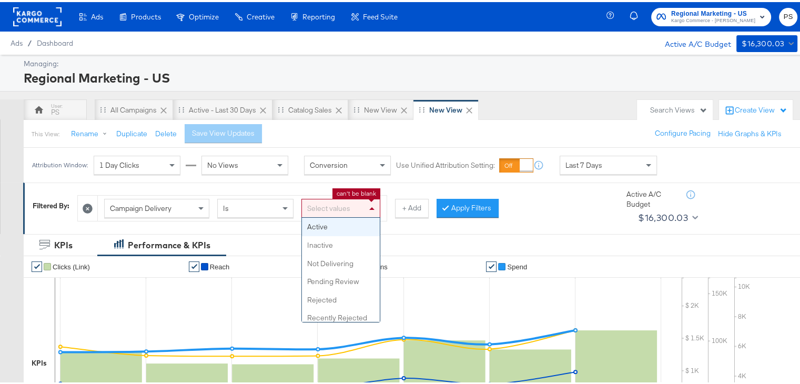
click at [339, 208] on div "Select values" at bounding box center [341, 206] width 78 height 18
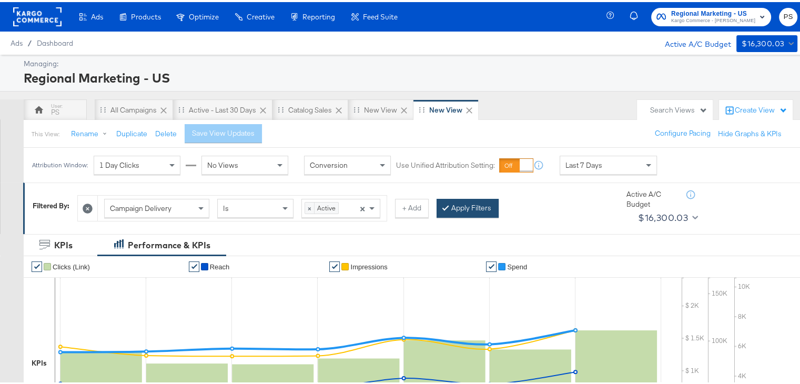
click at [460, 201] on button "Apply Filters" at bounding box center [467, 206] width 62 height 19
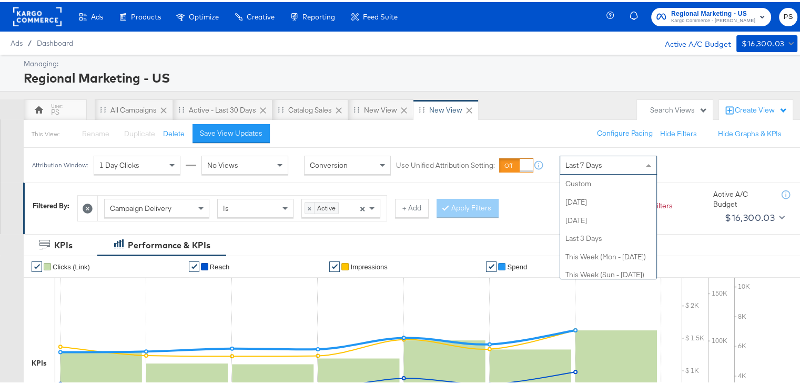
scroll to position [145, 0]
click at [597, 160] on span "Last 7 Days" at bounding box center [583, 162] width 37 height 9
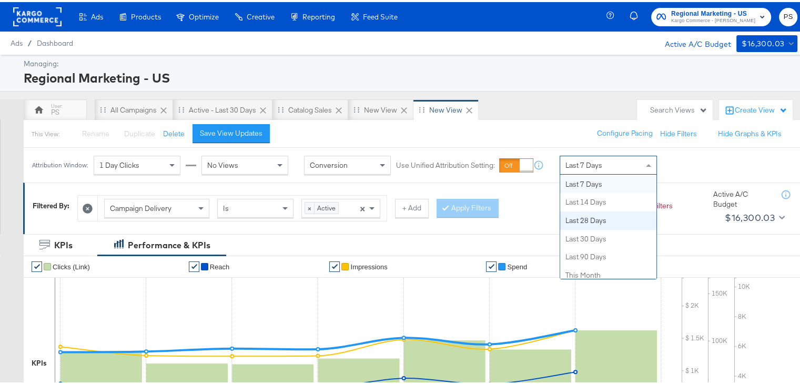
scroll to position [0, 0]
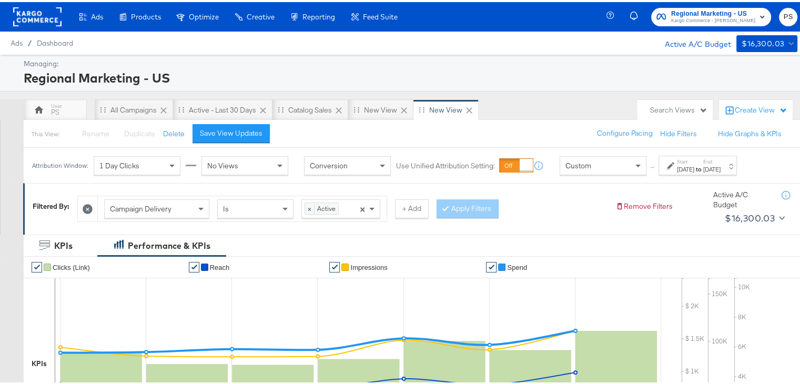
click at [694, 161] on label "Start:" at bounding box center [685, 159] width 17 height 7
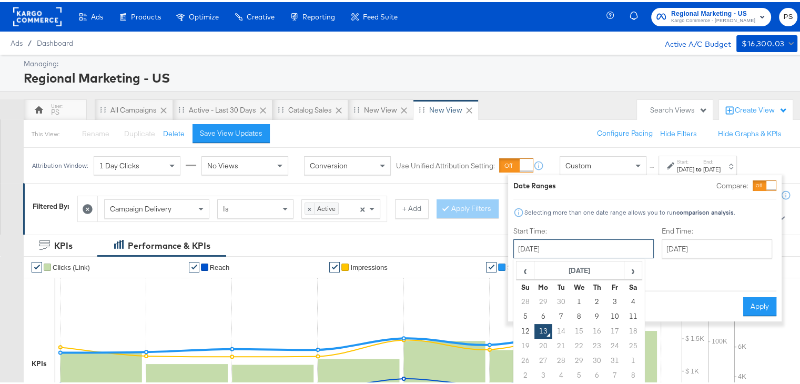
click at [562, 238] on input "[DATE]" at bounding box center [583, 246] width 140 height 19
click at [524, 317] on td "5" at bounding box center [525, 314] width 18 height 15
type input "[DATE]"
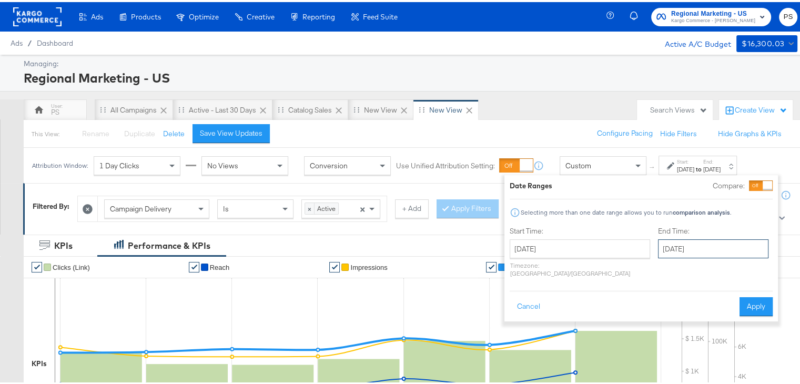
click at [658, 251] on input "[DATE]" at bounding box center [713, 246] width 110 height 19
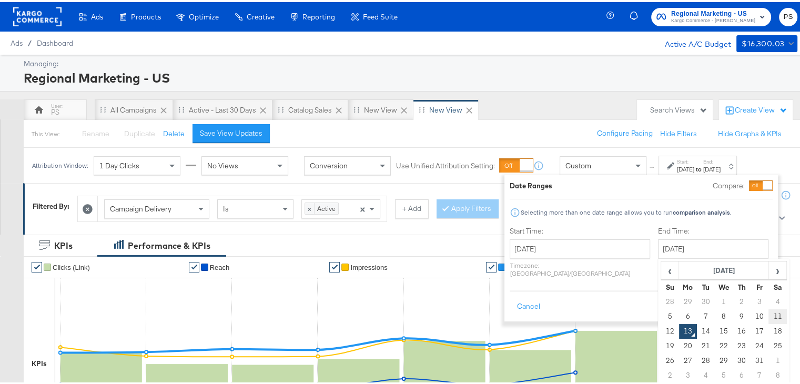
click at [768, 312] on td "11" at bounding box center [777, 314] width 18 height 15
type input "[DATE]"
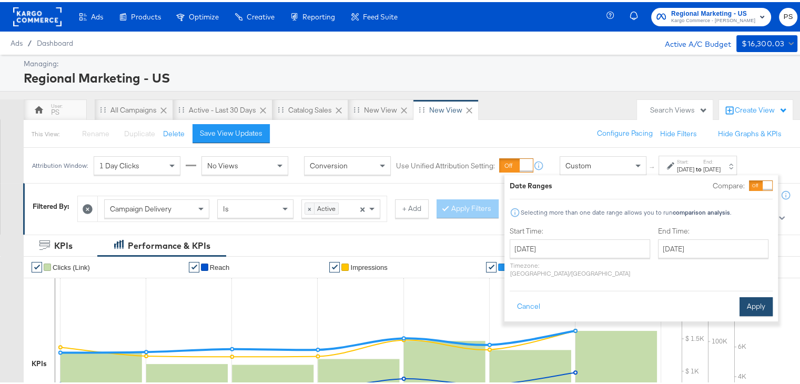
click at [759, 295] on button "Apply" at bounding box center [755, 304] width 33 height 19
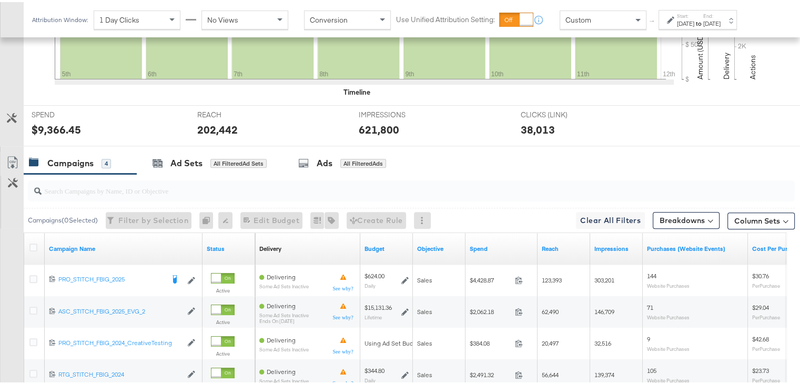
scroll to position [355, 0]
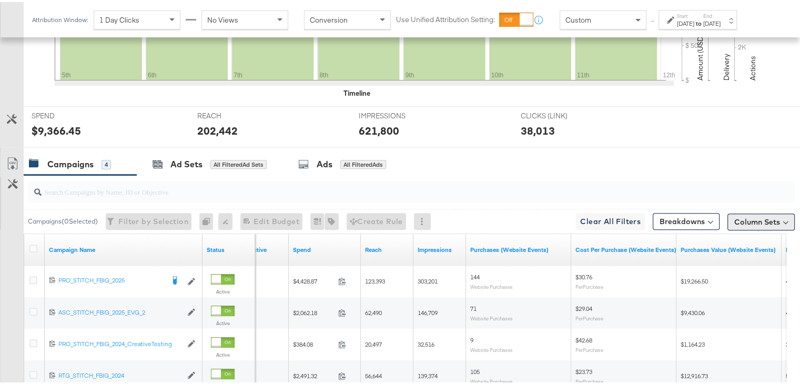
click at [762, 213] on button "Column Sets" at bounding box center [760, 219] width 67 height 17
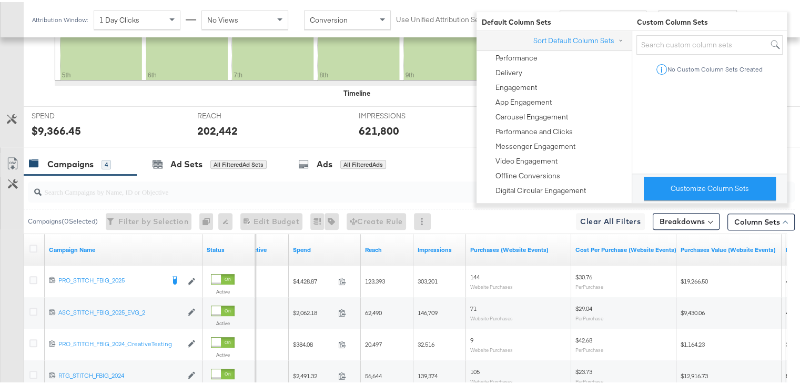
scroll to position [361, 0]
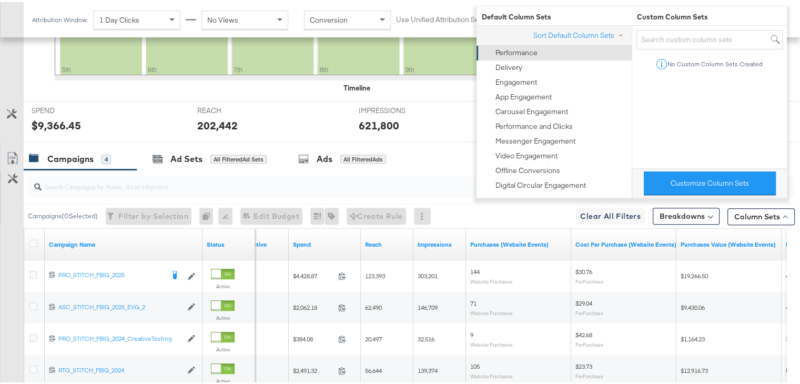
click at [533, 51] on div "Performance" at bounding box center [516, 51] width 42 height 10
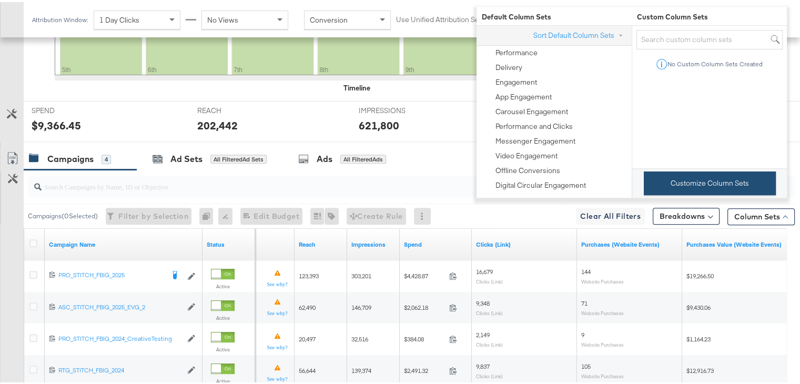
click at [698, 192] on button "Customize Column Sets" at bounding box center [710, 181] width 132 height 24
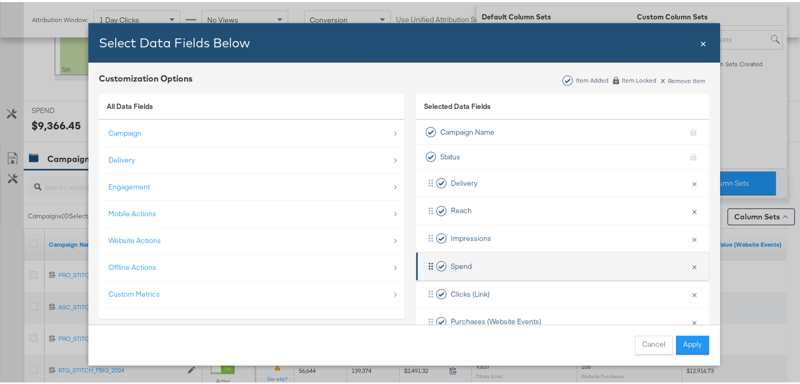
scroll to position [42, 0]
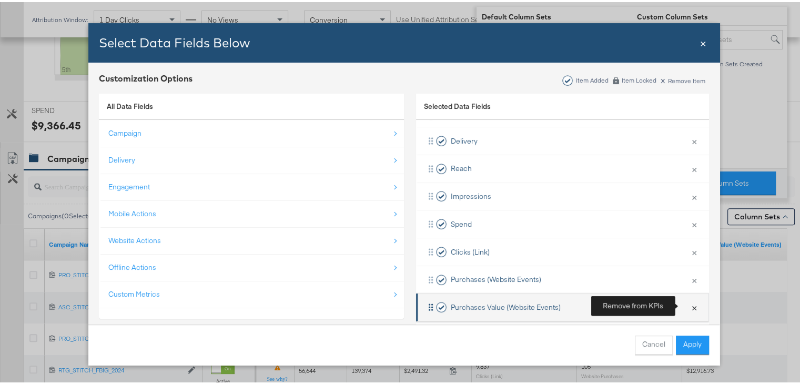
click at [687, 308] on button "×" at bounding box center [694, 305] width 14 height 22
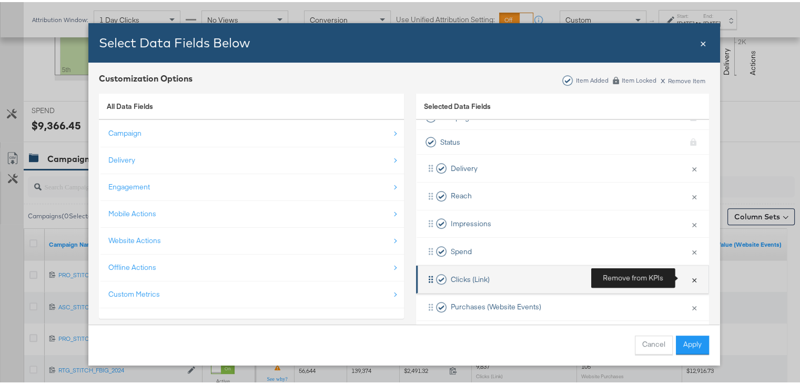
click at [687, 284] on button "×" at bounding box center [694, 277] width 14 height 22
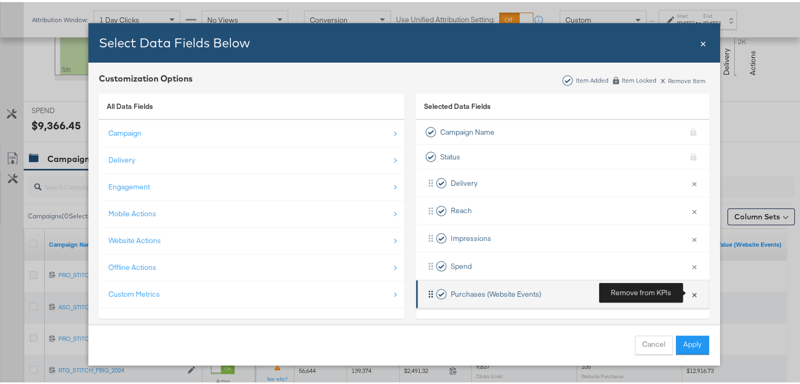
click at [690, 296] on button "×" at bounding box center [694, 292] width 14 height 22
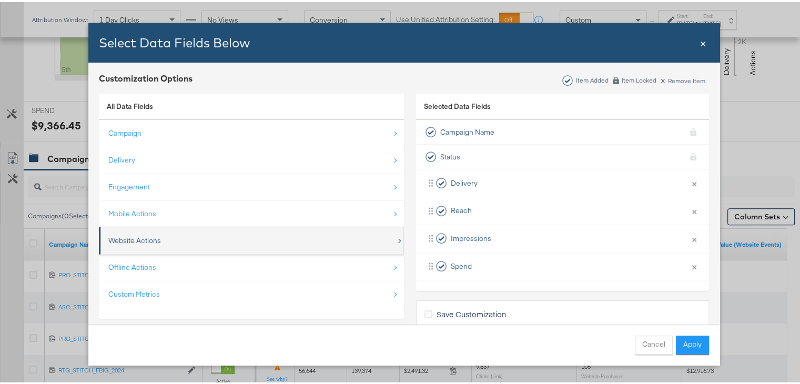
scroll to position [23, 0]
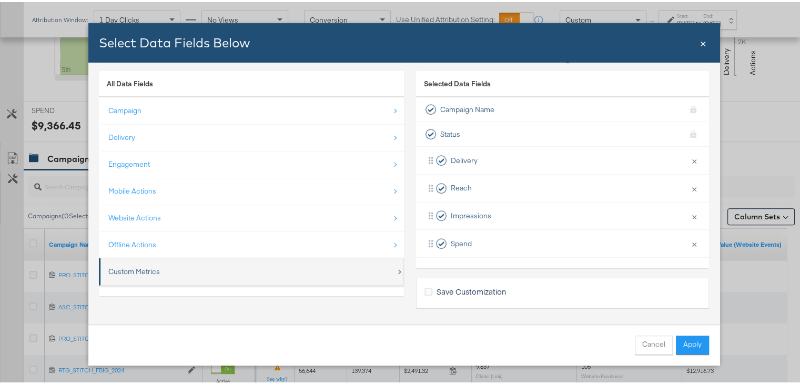
click at [143, 270] on div "Custom Metrics" at bounding box center [134, 269] width 52 height 10
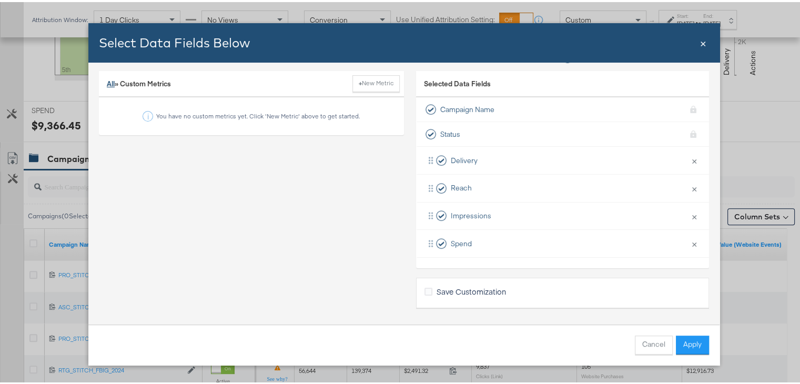
click at [107, 78] on link "All" at bounding box center [111, 81] width 8 height 9
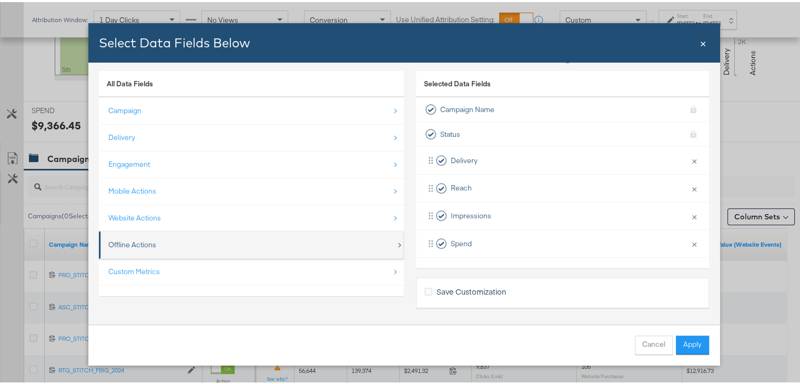
click at [139, 242] on div "Offline Actions" at bounding box center [132, 243] width 48 height 10
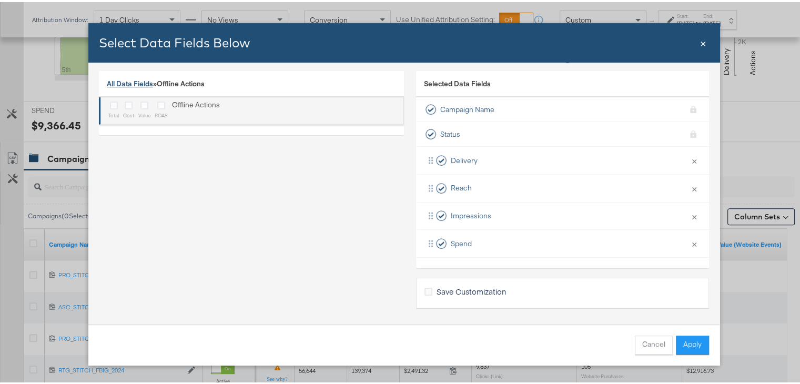
click at [107, 80] on link "All Data Fields" at bounding box center [130, 81] width 46 height 9
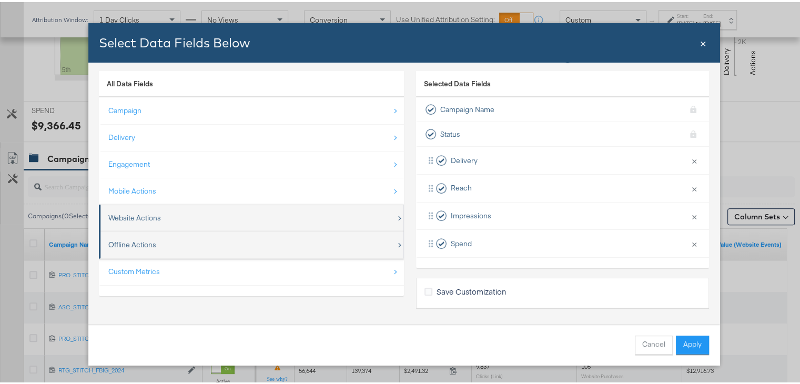
click at [126, 213] on div "Website Actions" at bounding box center [134, 216] width 53 height 10
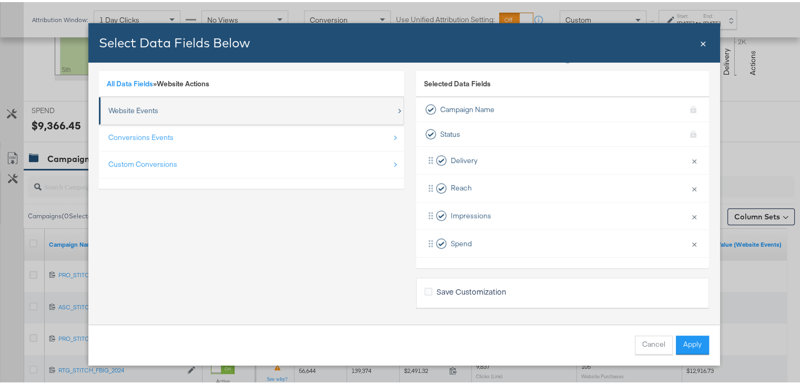
click at [148, 108] on div "Website Events" at bounding box center [133, 109] width 50 height 10
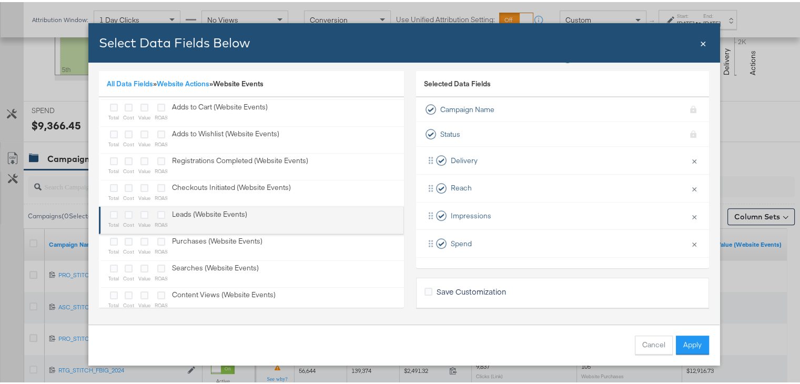
scroll to position [40, 0]
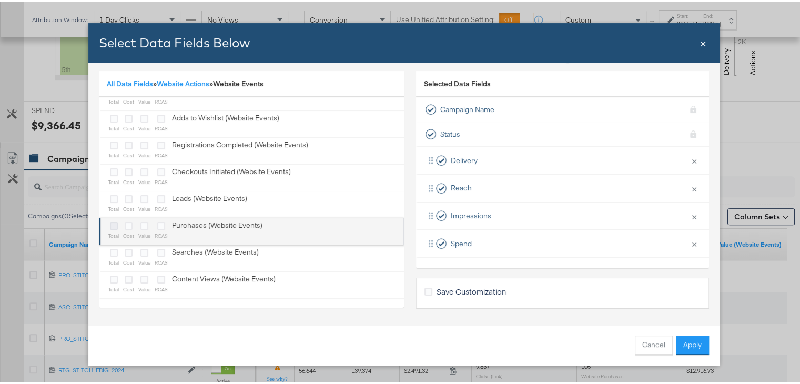
click at [110, 223] on icon "Bulk Add Locations Modal" at bounding box center [114, 224] width 8 height 8
click at [0, 0] on input "Bulk Add Locations Modal" at bounding box center [0, 0] width 0 height 0
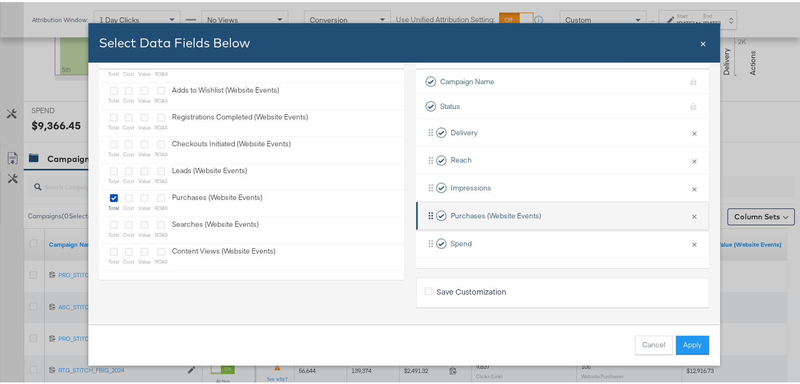
scroll to position [35, 0]
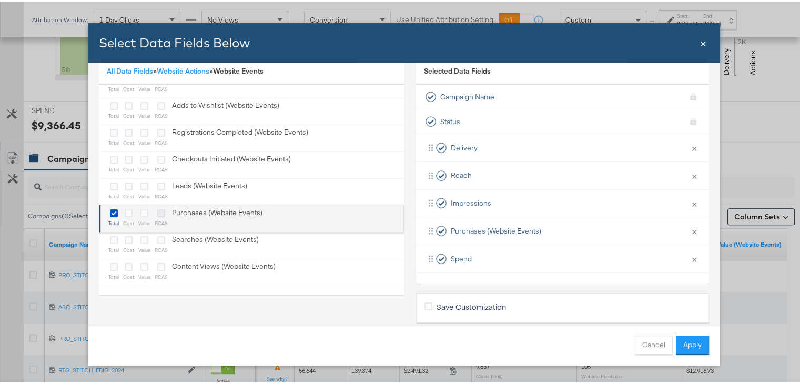
click at [157, 209] on icon "Bulk Add Locations Modal" at bounding box center [161, 211] width 8 height 8
click at [0, 0] on input "Bulk Add Locations Modal" at bounding box center [0, 0] width 0 height 0
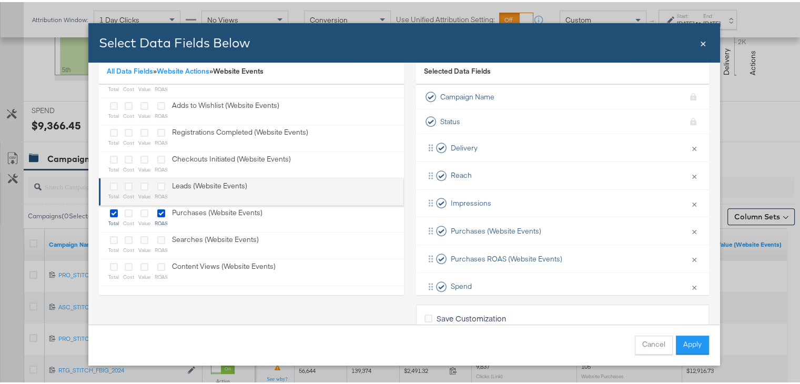
scroll to position [0, 0]
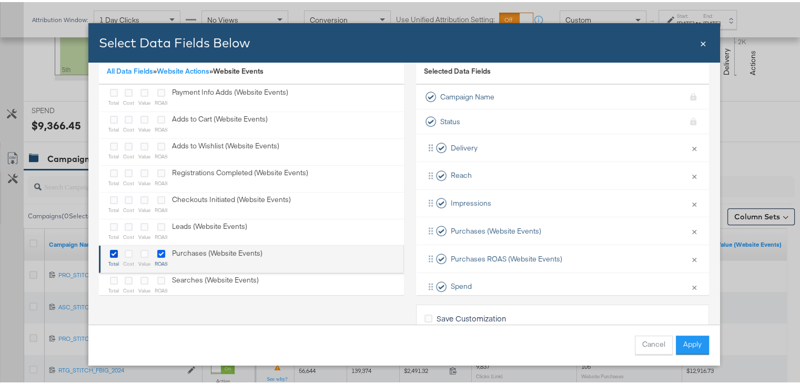
click at [157, 248] on icon "Bulk Add Locations Modal" at bounding box center [161, 252] width 8 height 8
click at [0, 0] on input "Bulk Add Locations Modal" at bounding box center [0, 0] width 0 height 0
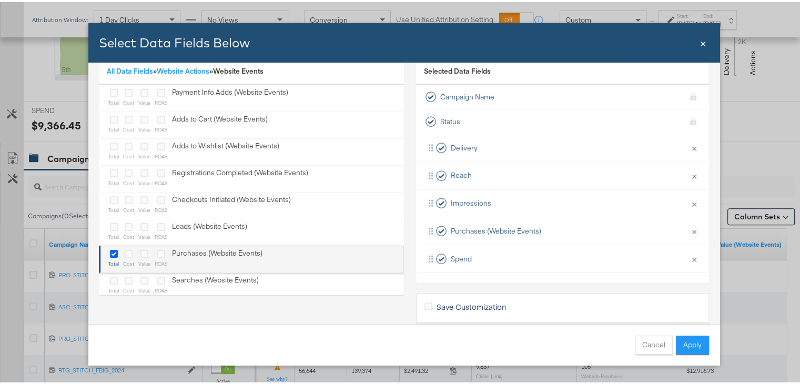
click at [110, 251] on icon "Bulk Add Locations Modal" at bounding box center [114, 252] width 8 height 8
click at [0, 0] on input "Bulk Add Locations Modal" at bounding box center [0, 0] width 0 height 0
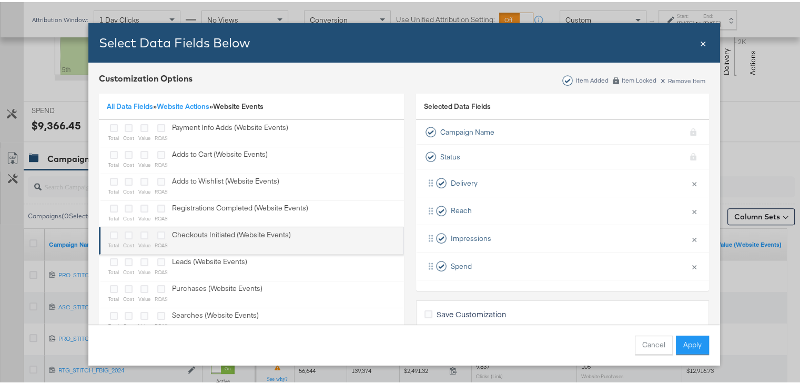
scroll to position [341, 0]
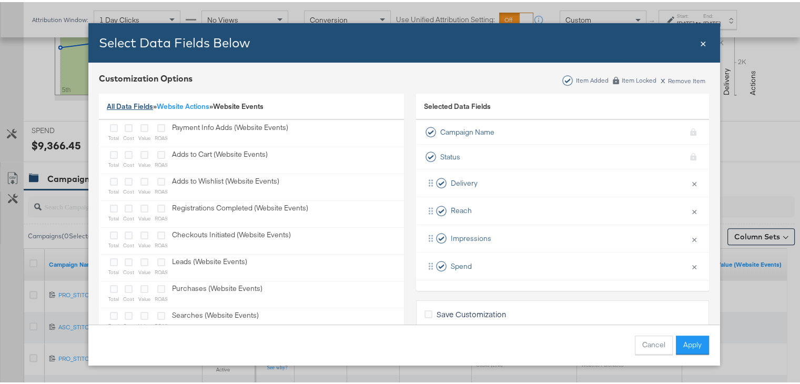
click at [128, 103] on link "All Data Fields" at bounding box center [130, 103] width 46 height 9
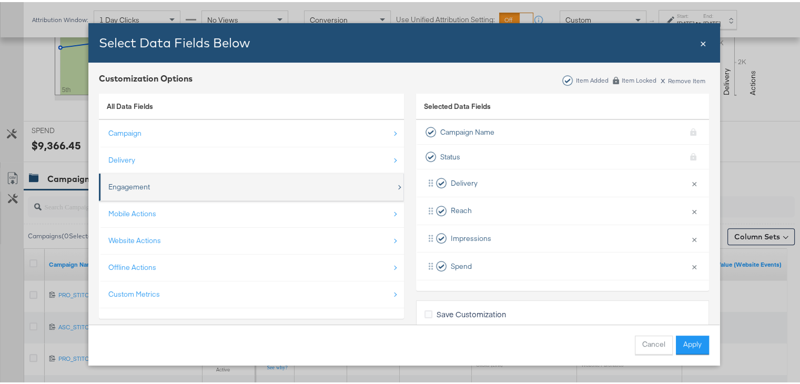
click at [163, 192] on div "Engagement" at bounding box center [252, 185] width 288 height 22
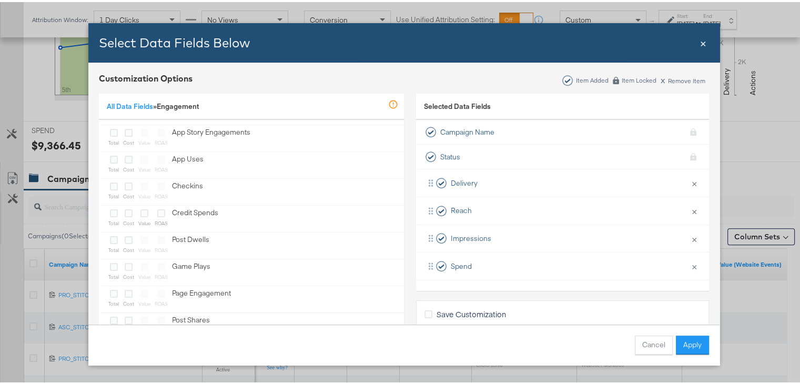
scroll to position [0, 0]
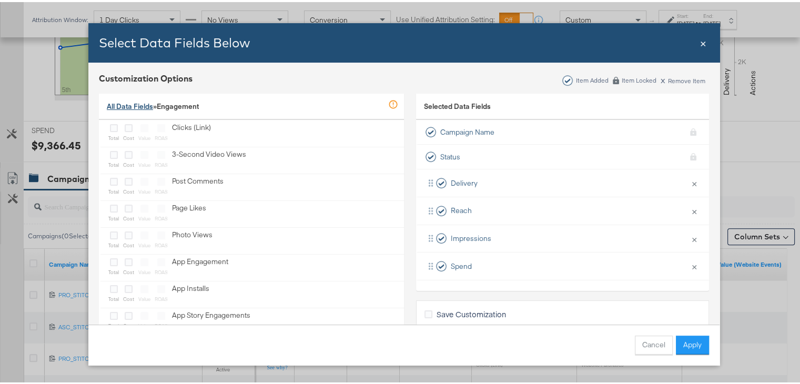
click at [111, 103] on link "All Data Fields" at bounding box center [130, 103] width 46 height 9
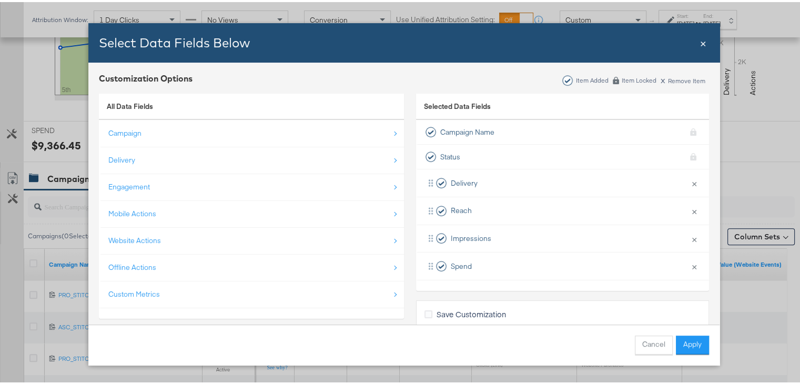
click at [700, 36] on span "×" at bounding box center [703, 40] width 6 height 14
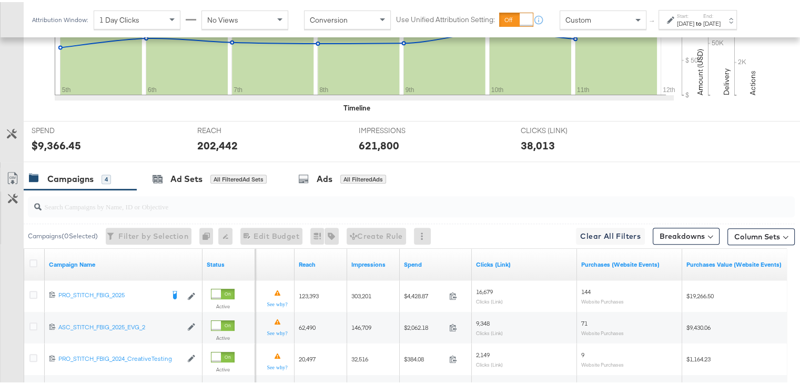
click at [57, 179] on div "Campaigns" at bounding box center [70, 177] width 46 height 12
